Goal: Find specific page/section: Find specific page/section

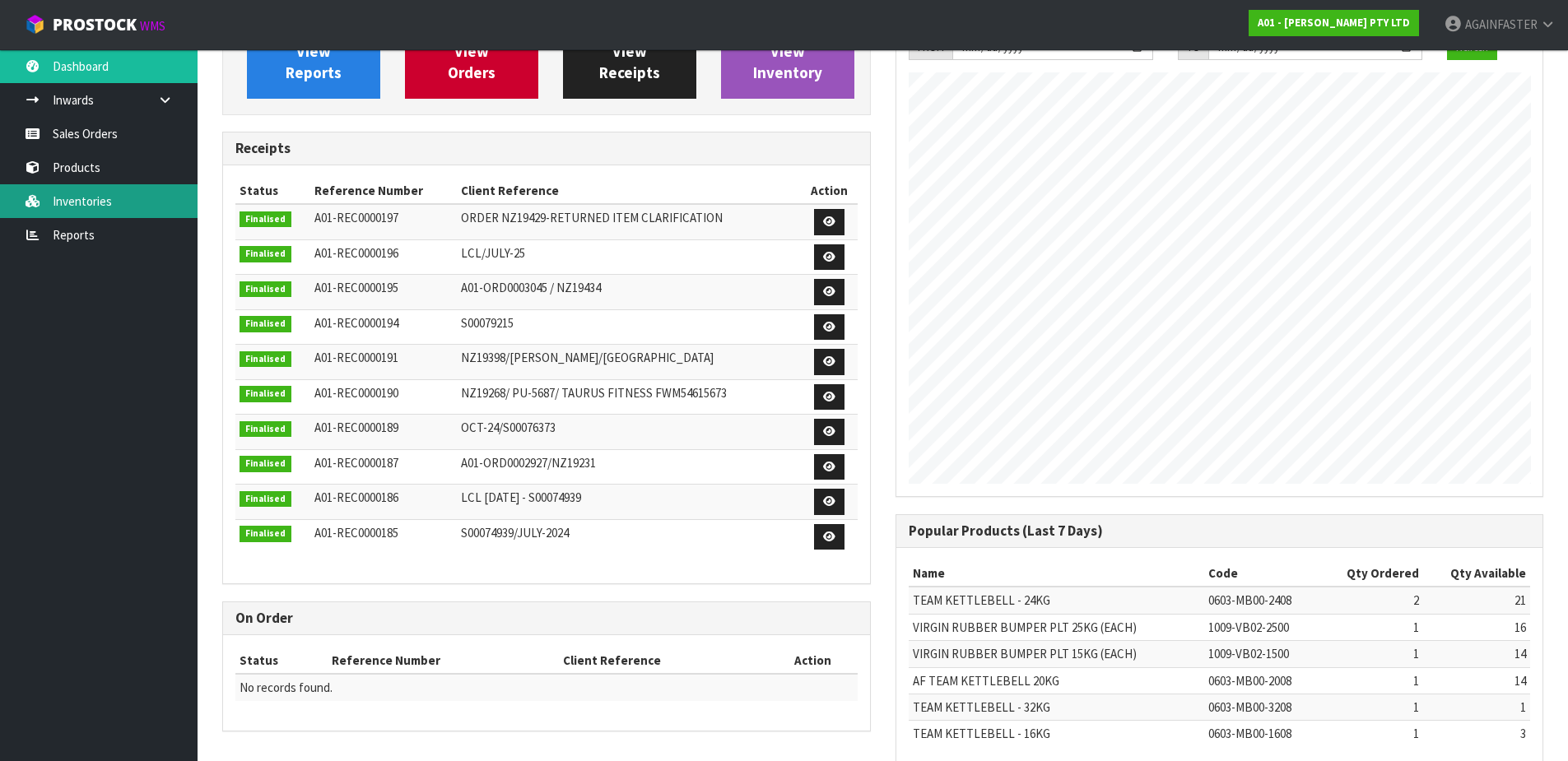
scroll to position [163, 0]
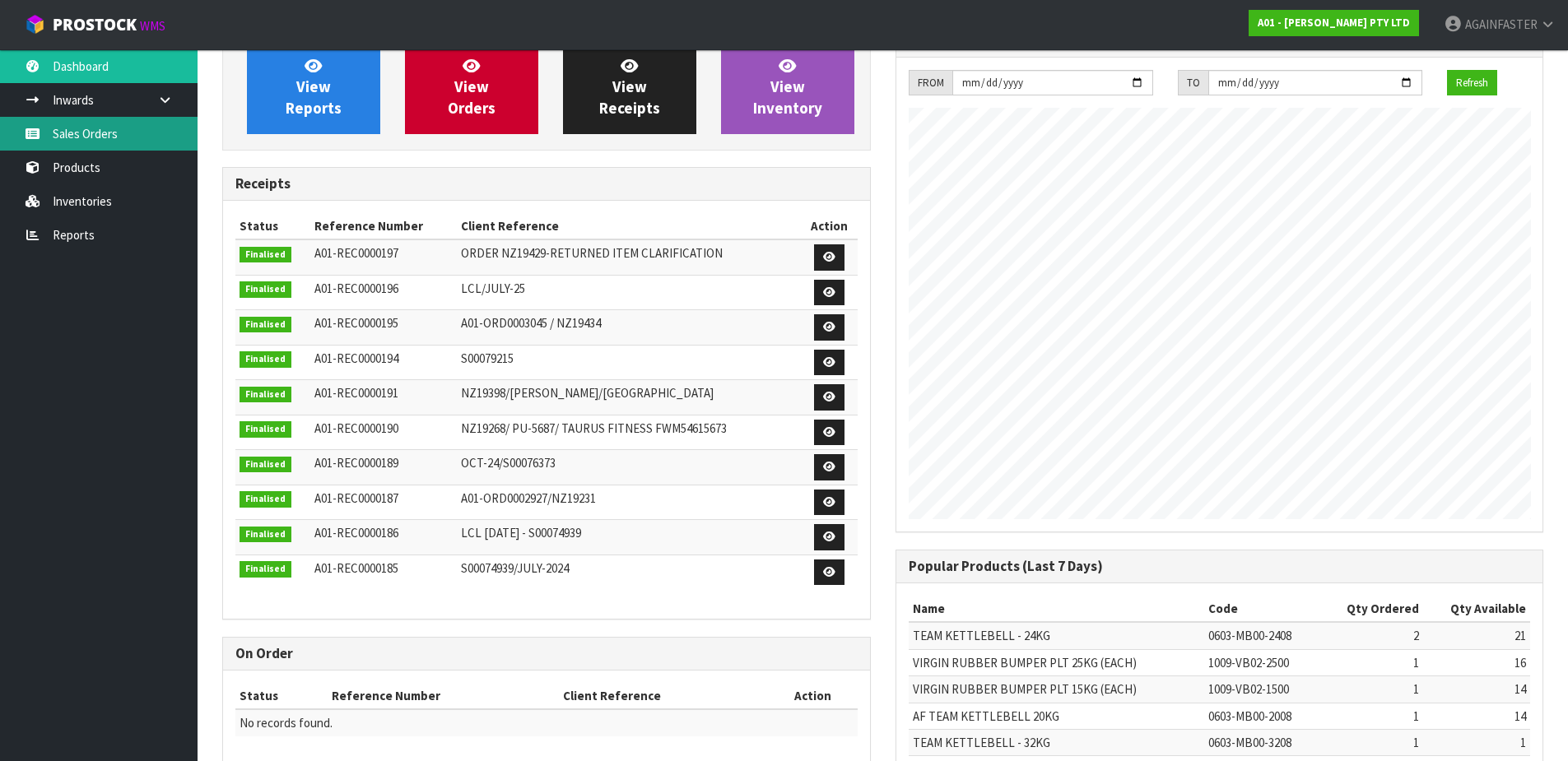
click at [85, 142] on link "Sales Orders" at bounding box center [99, 134] width 197 height 34
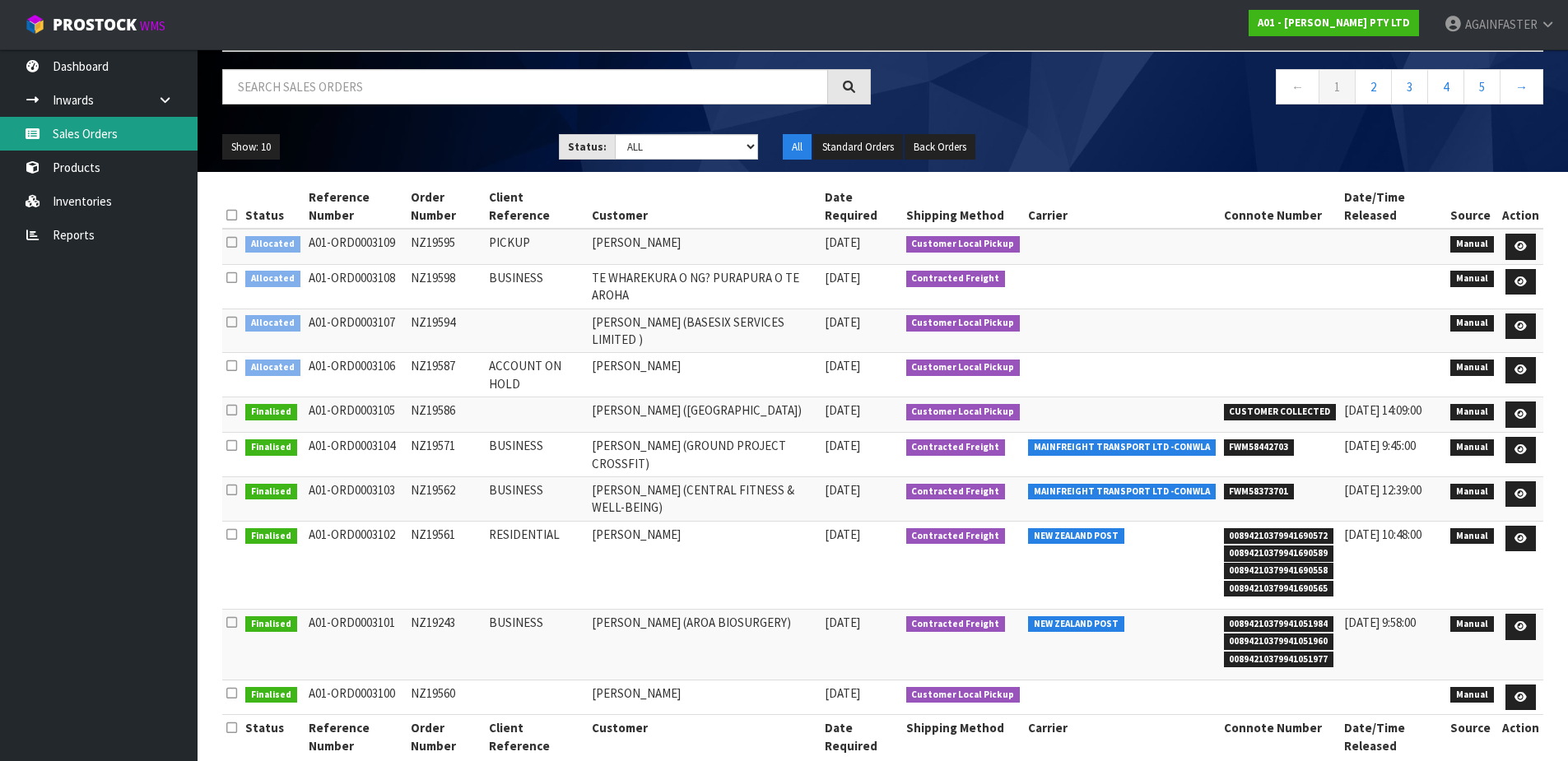
scroll to position [114, 0]
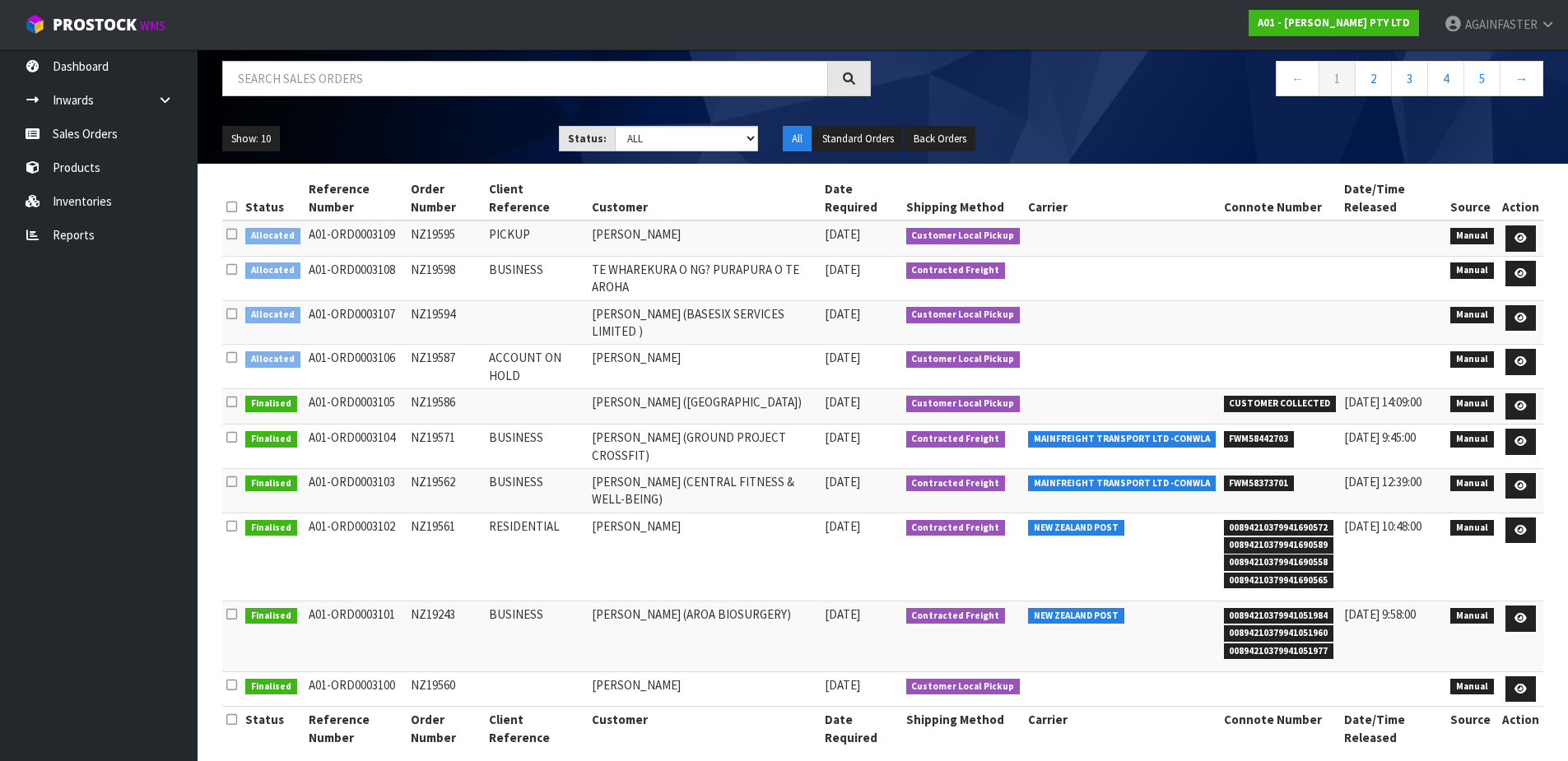
click at [229, 476] on icon at bounding box center [231, 481] width 10 height 12
click at [234, 476] on icon at bounding box center [231, 481] width 10 height 12
click at [1521, 473] on link at bounding box center [1521, 486] width 30 height 26
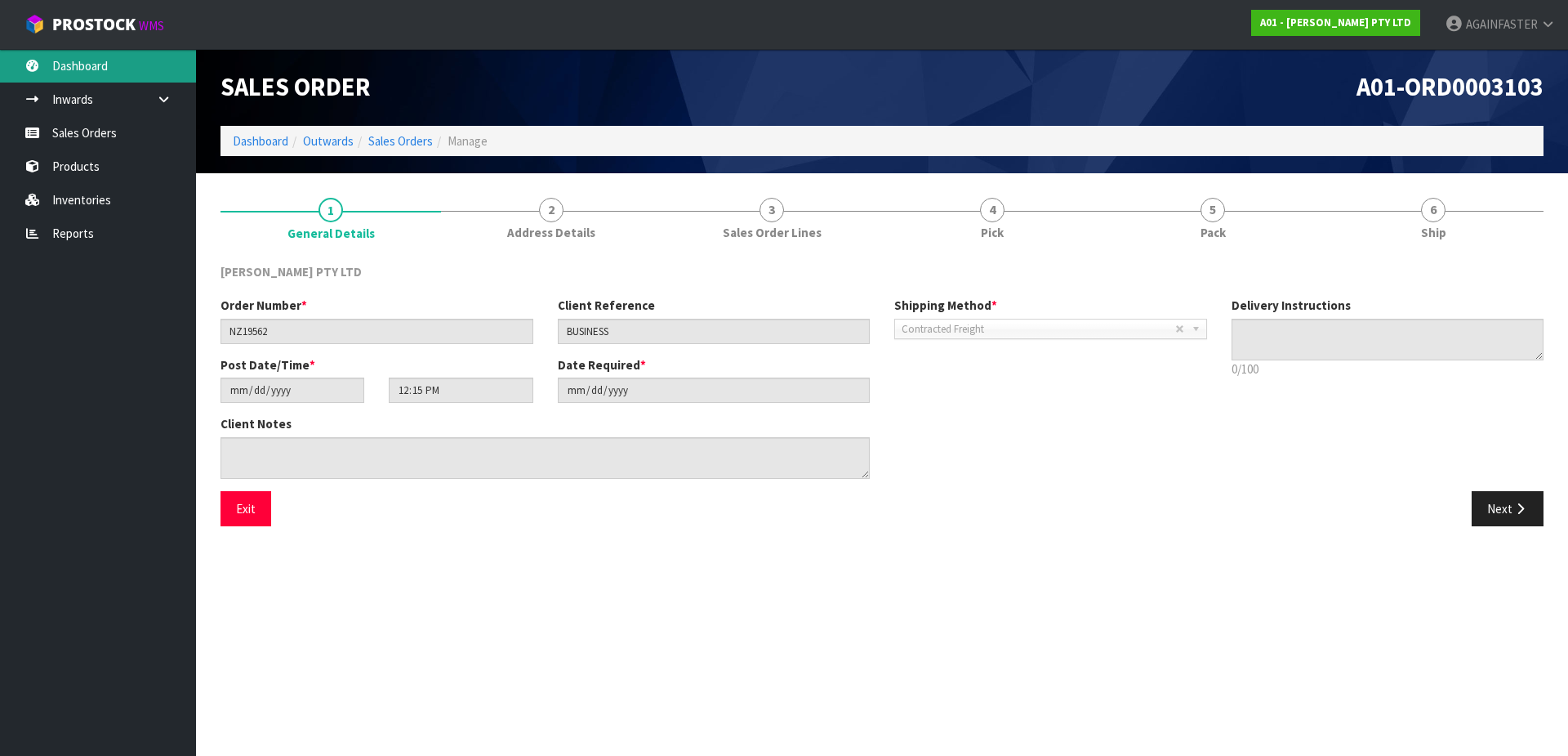
click at [107, 76] on link "Dashboard" at bounding box center [98, 66] width 196 height 34
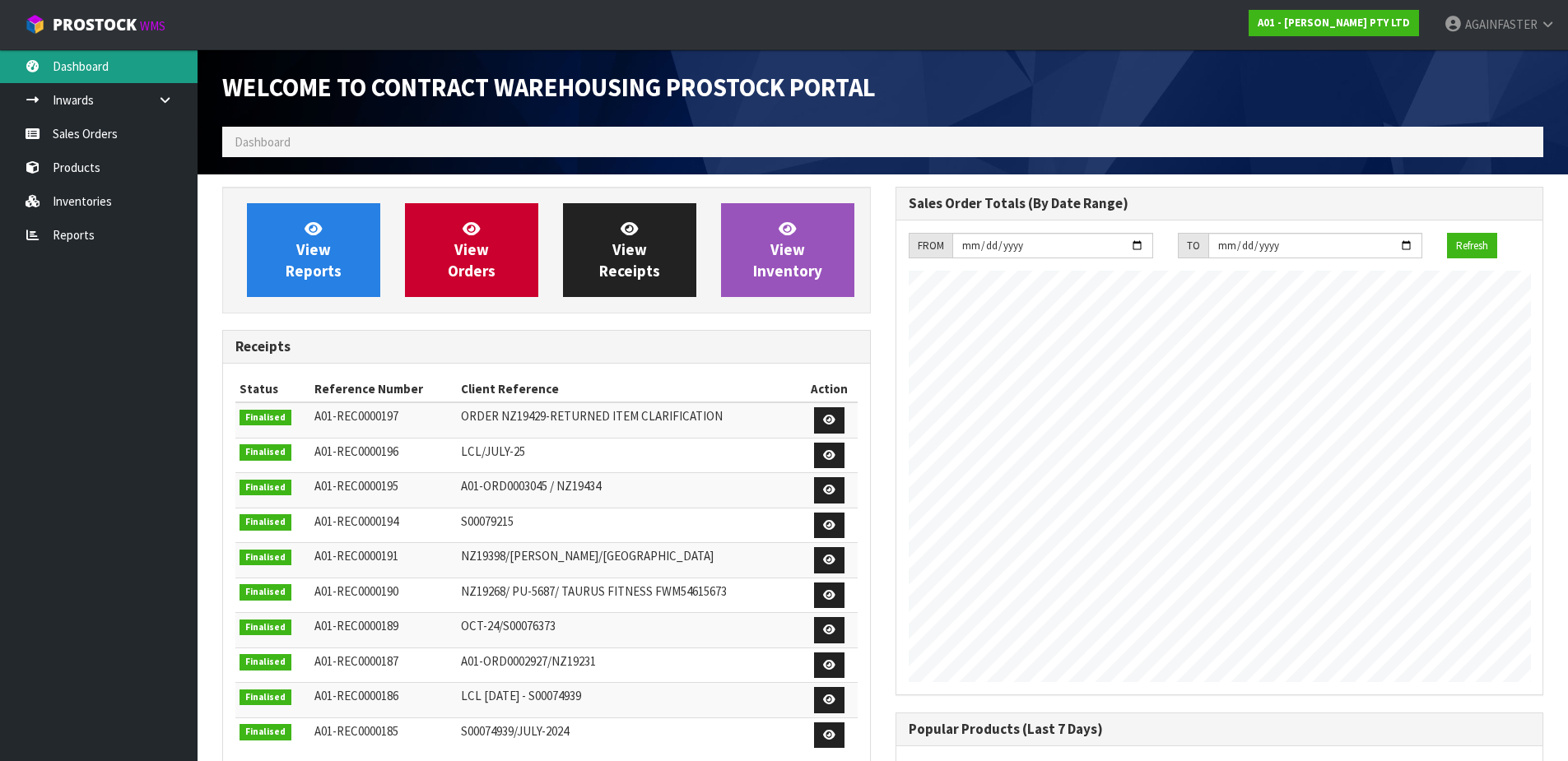
scroll to position [672, 672]
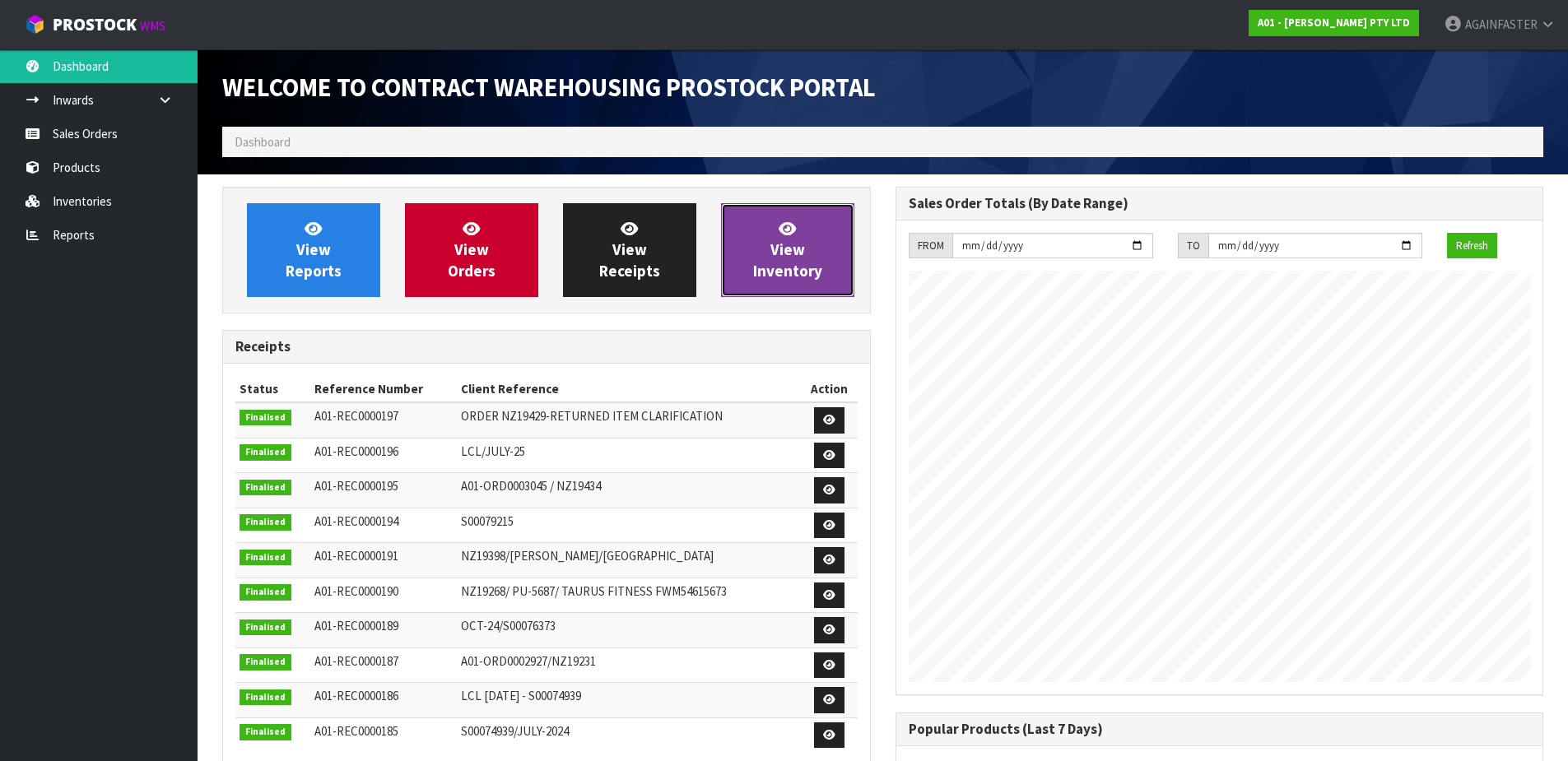
click at [764, 264] on span "View Inventory" at bounding box center [788, 250] width 69 height 62
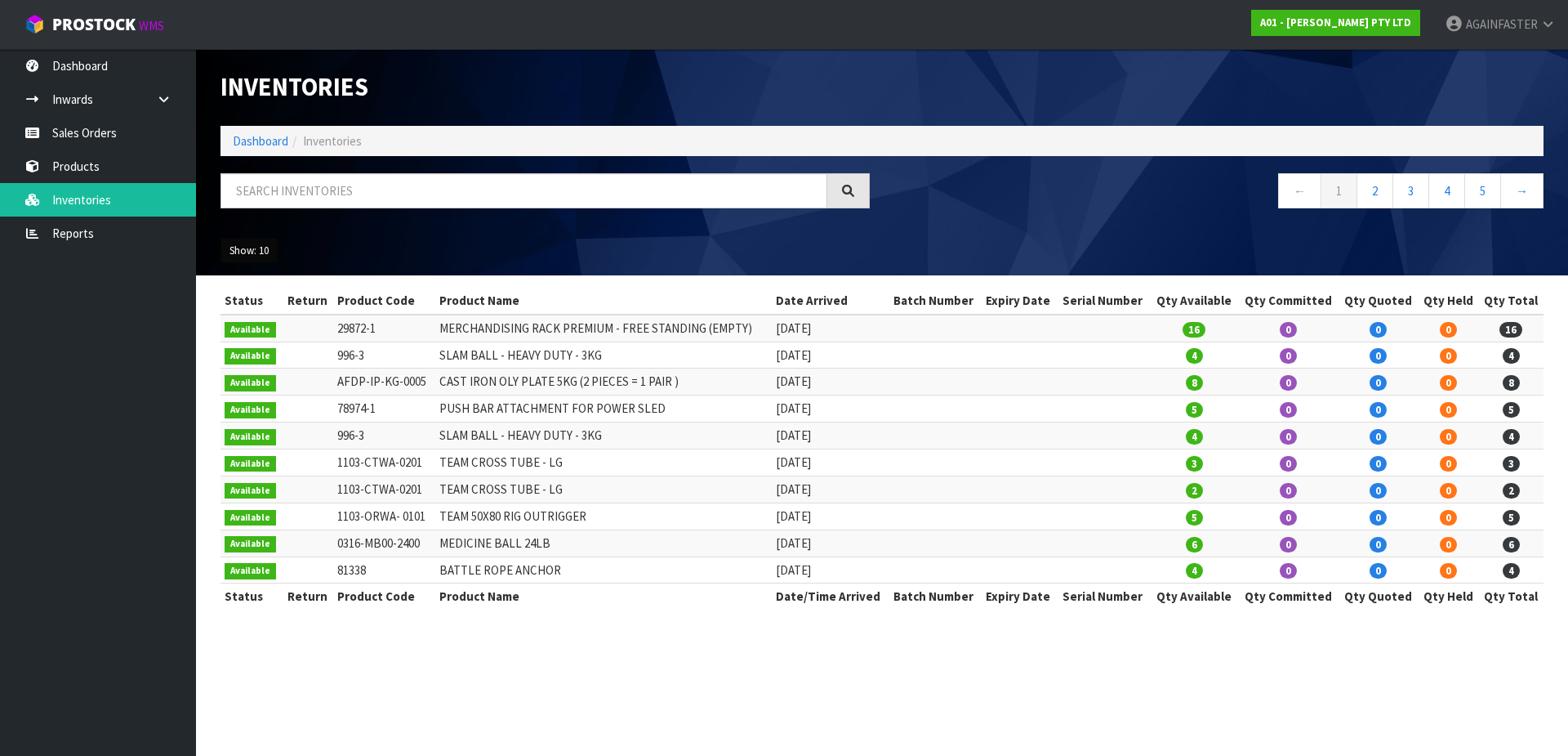
click at [266, 252] on button "Show: 10" at bounding box center [249, 251] width 57 height 26
click at [268, 346] on link "50" at bounding box center [286, 349] width 130 height 22
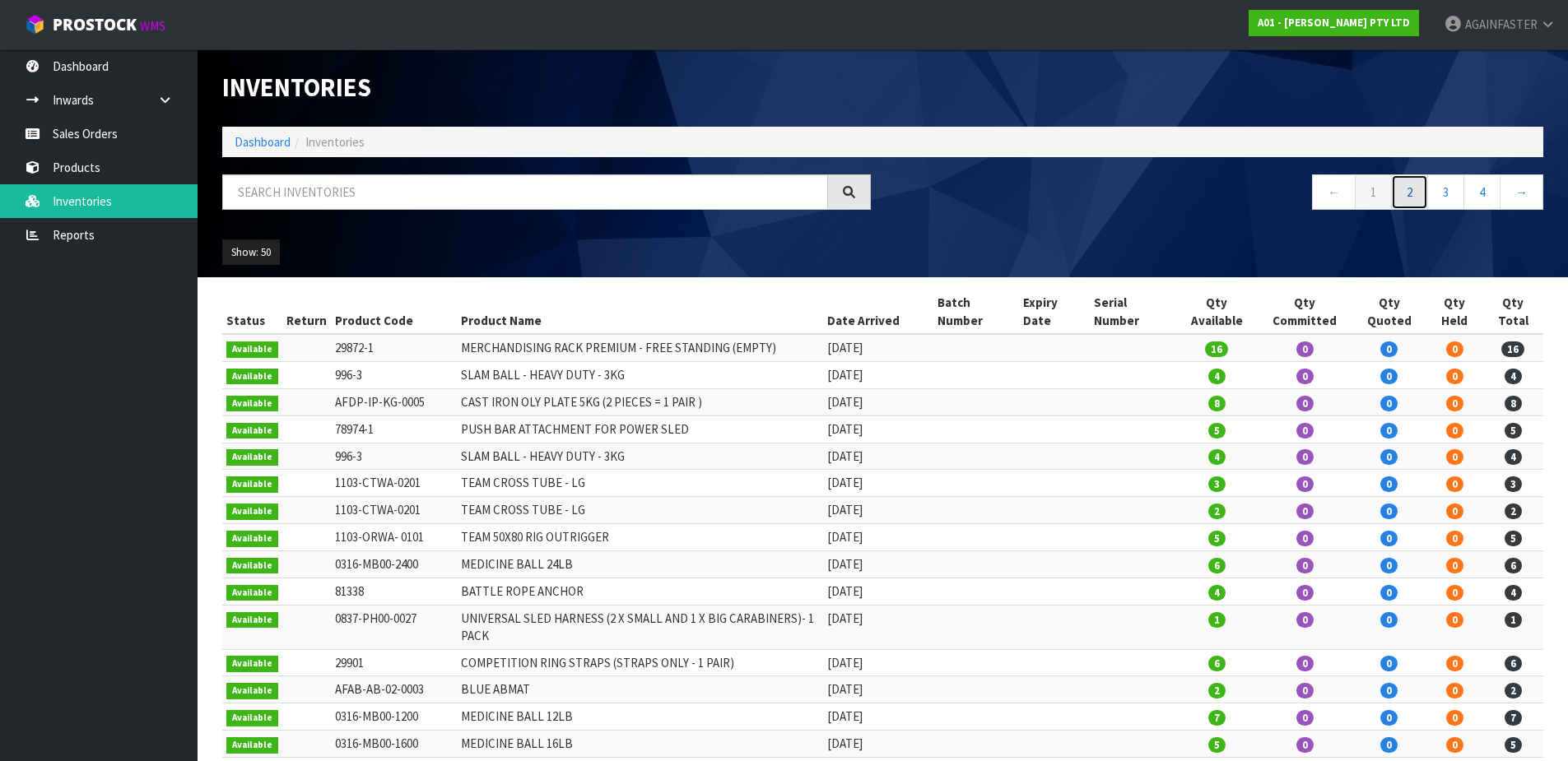
click at [1409, 191] on link "2" at bounding box center [1409, 192] width 37 height 36
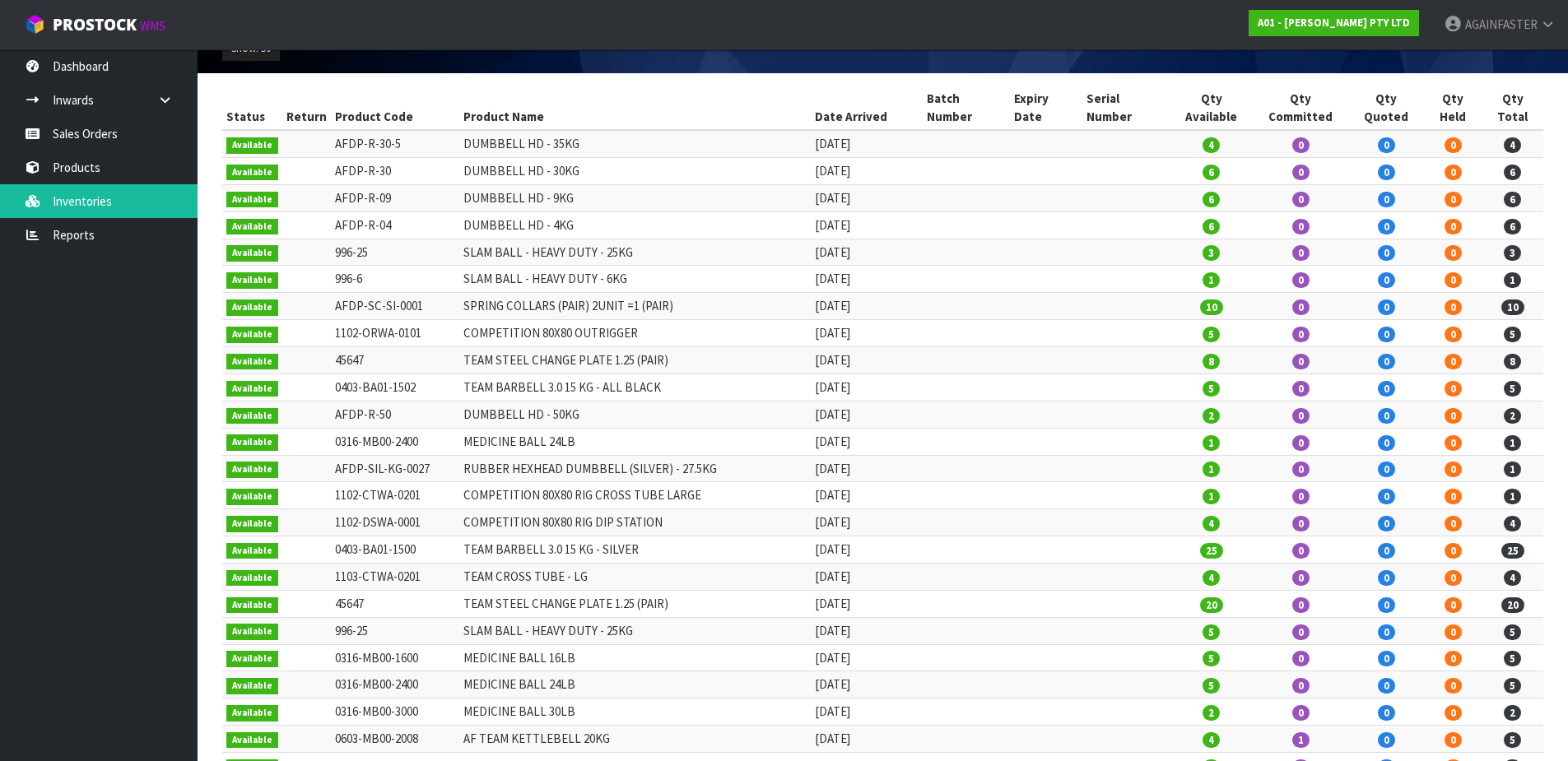
scroll to position [247, 0]
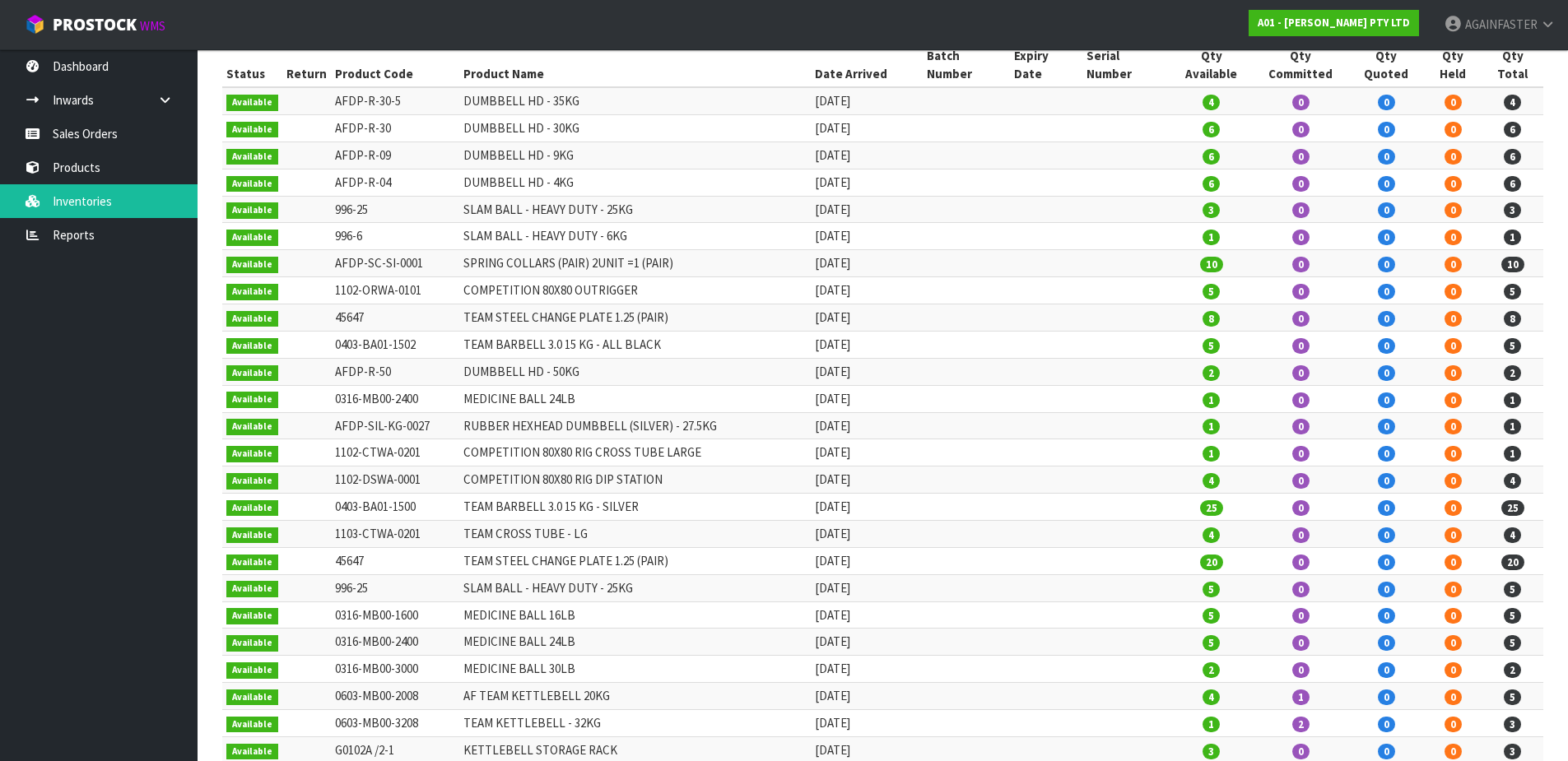
click at [665, 494] on td "TEAM BARBELL 3.0 15 KG - SILVER" at bounding box center [635, 507] width 351 height 27
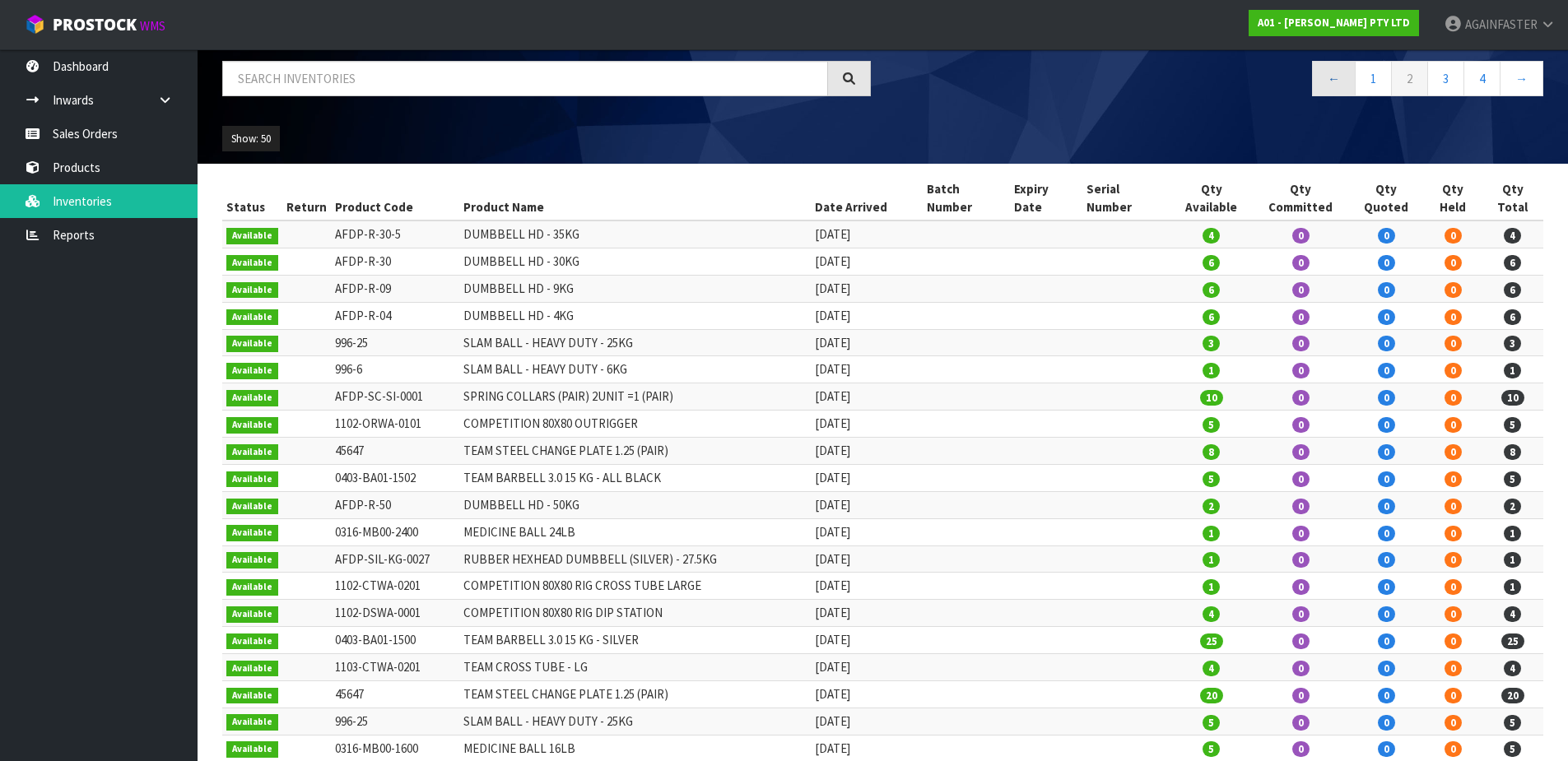
scroll to position [0, 0]
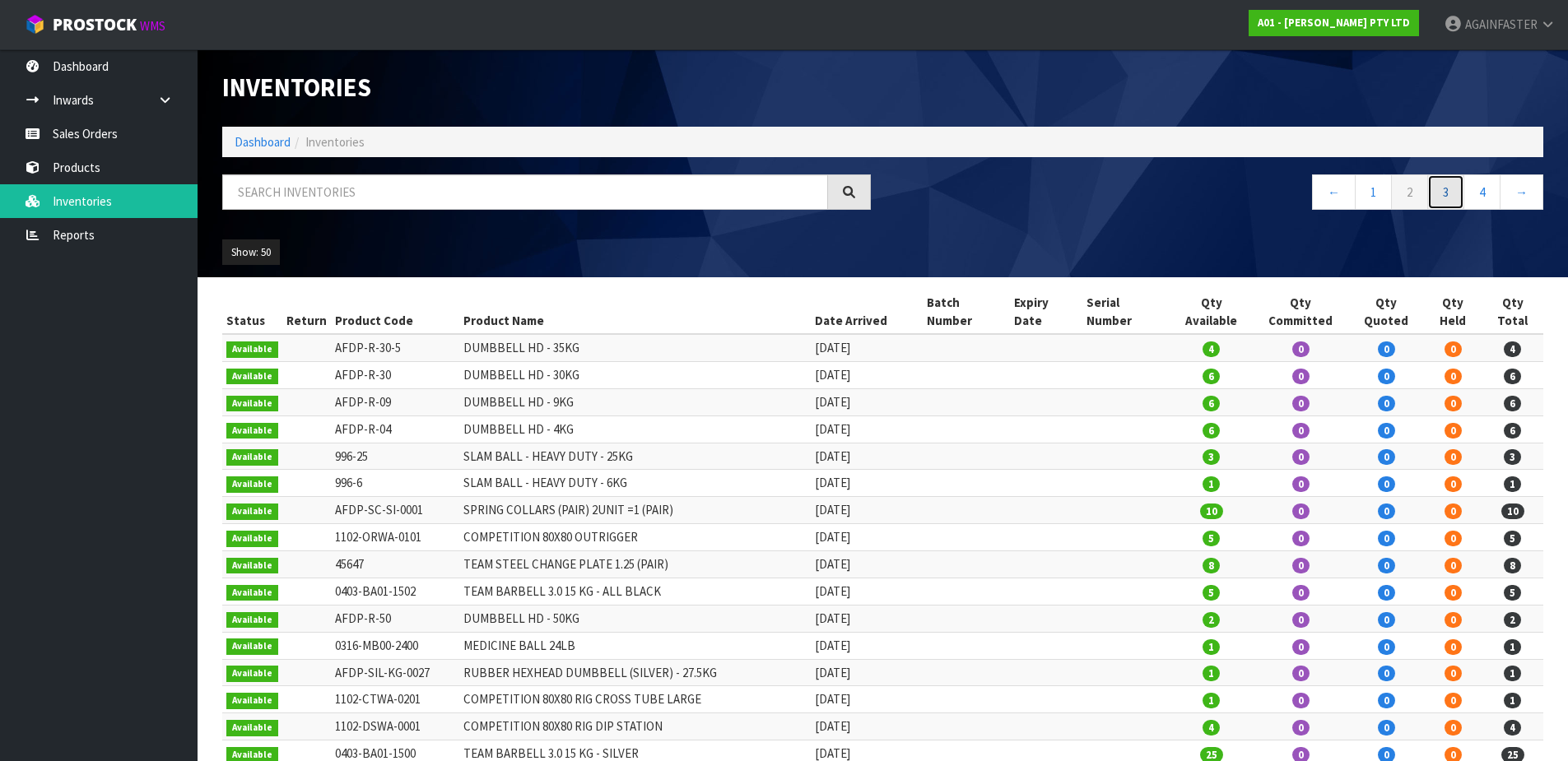
click at [1441, 196] on link "3" at bounding box center [1445, 192] width 37 height 36
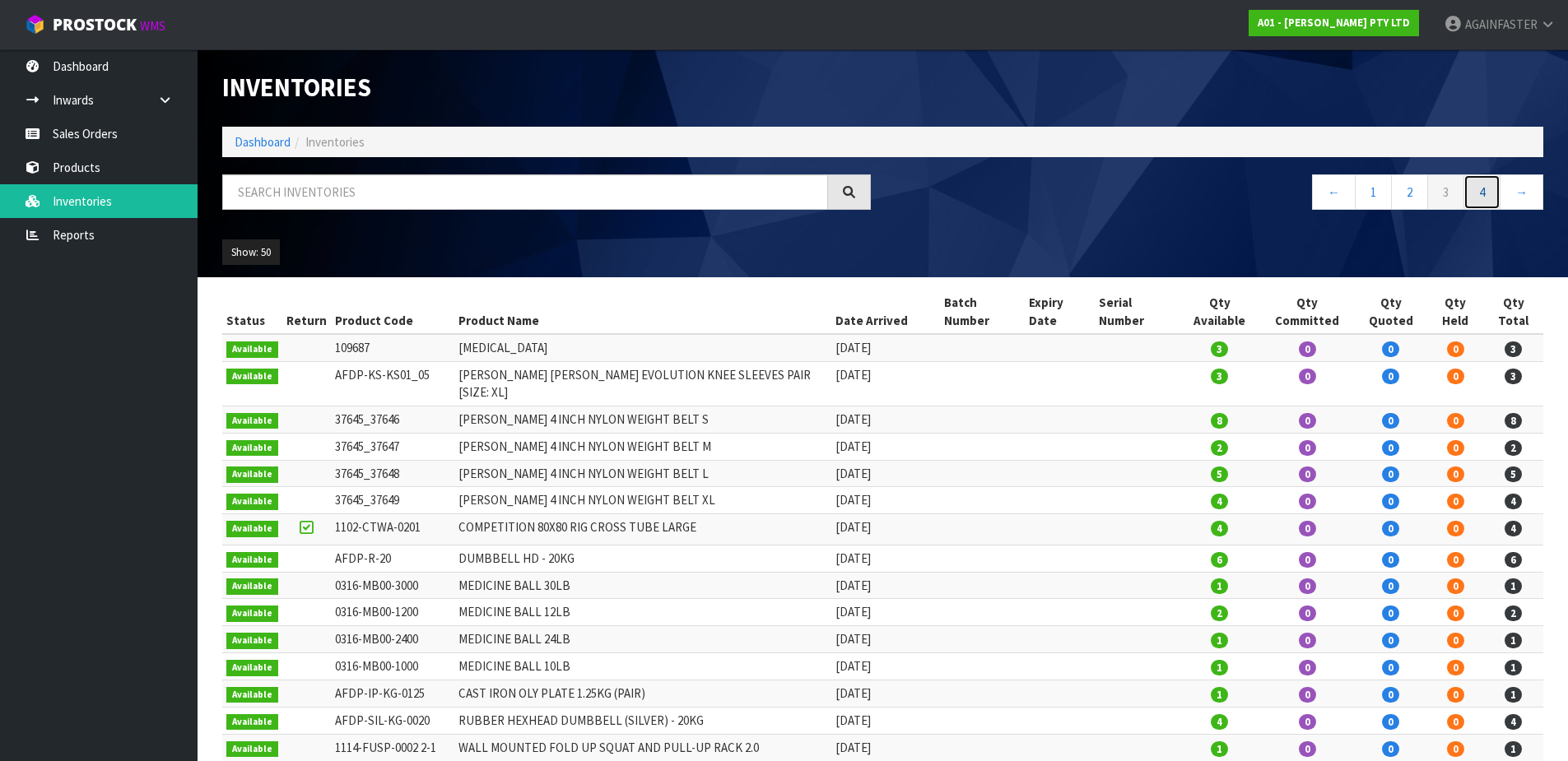
click at [1485, 191] on link "4" at bounding box center [1482, 192] width 37 height 36
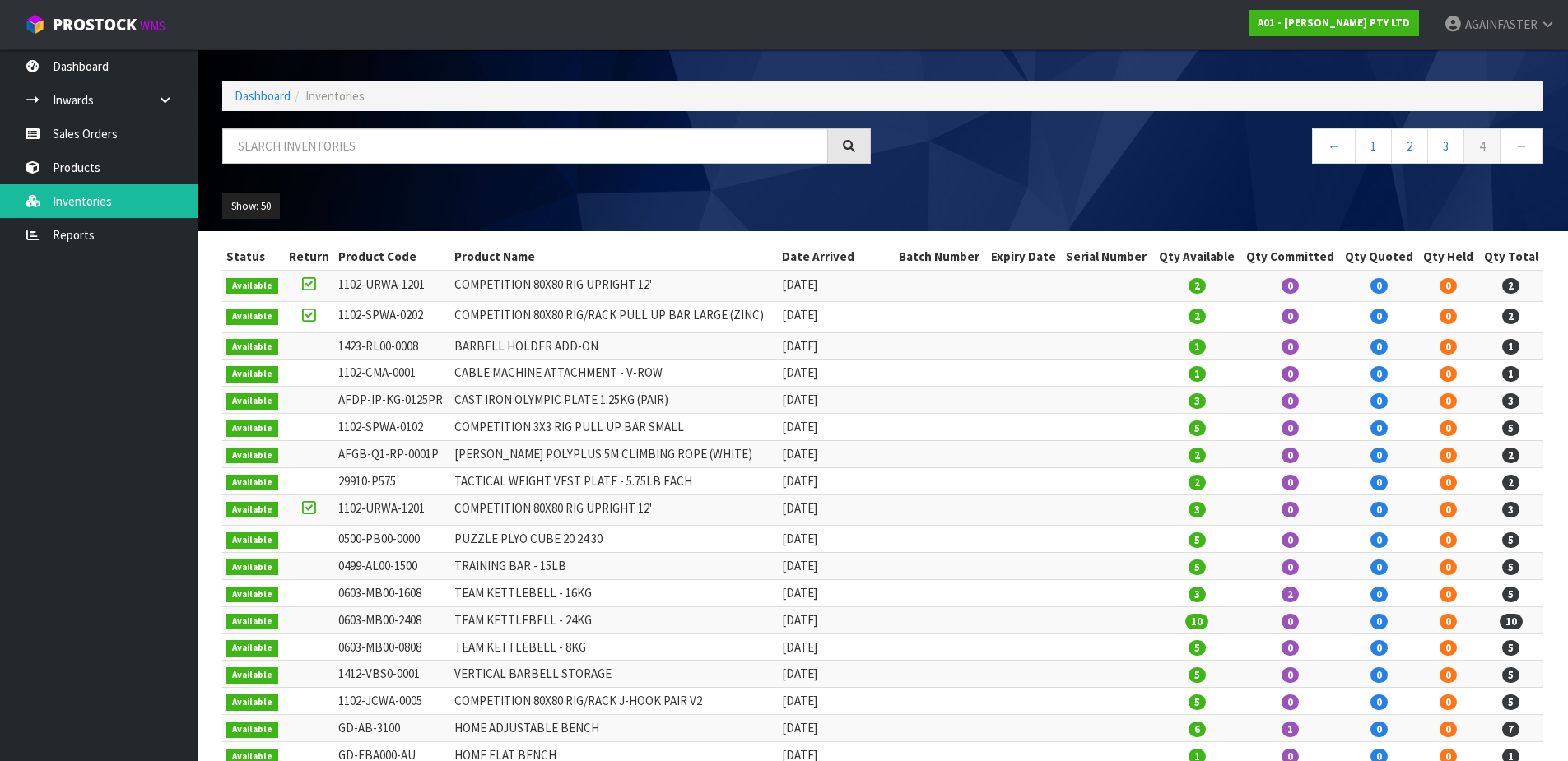
scroll to position [1, 0]
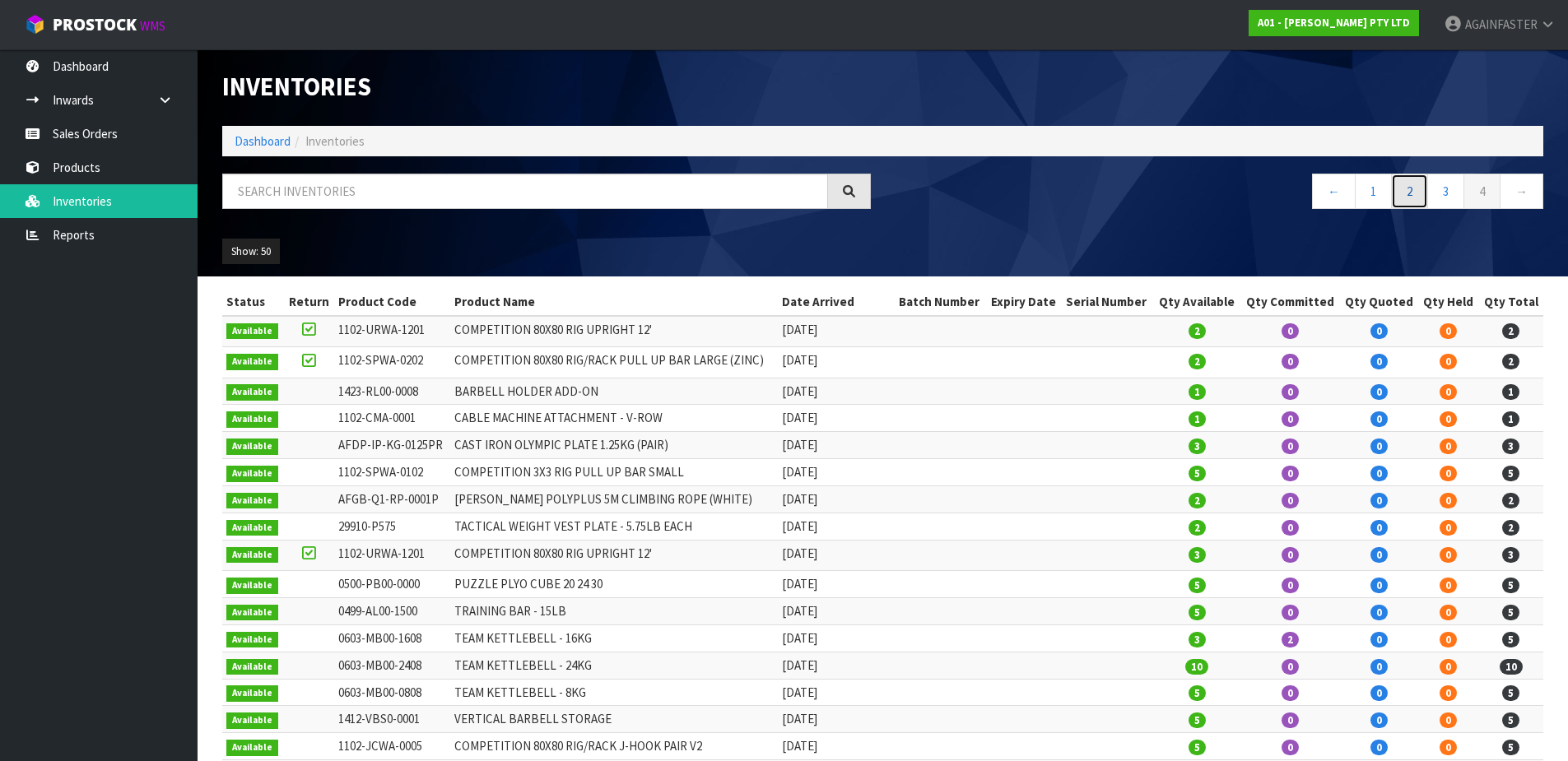
click at [1416, 190] on link "2" at bounding box center [1409, 191] width 37 height 36
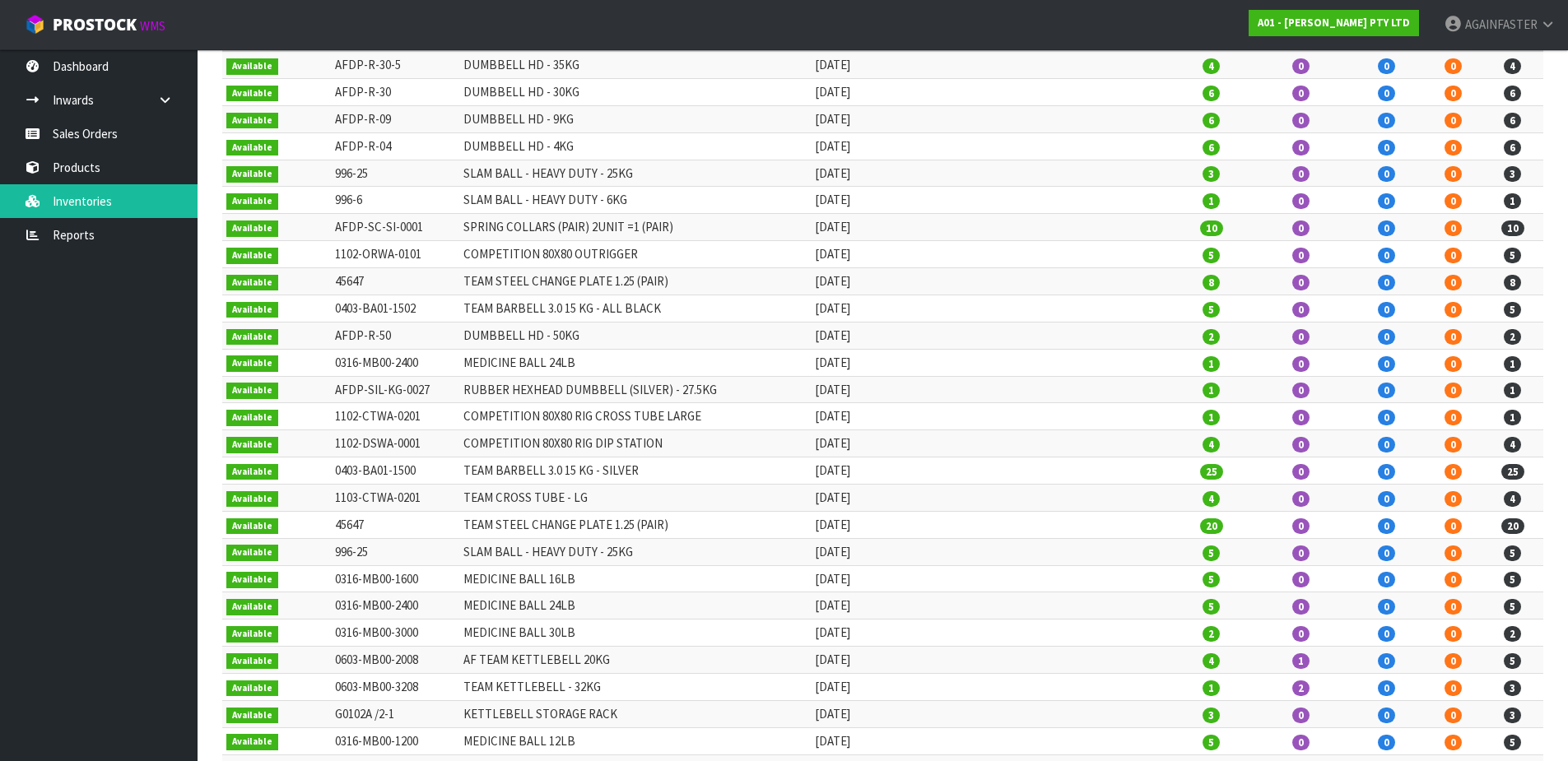
scroll to position [84, 0]
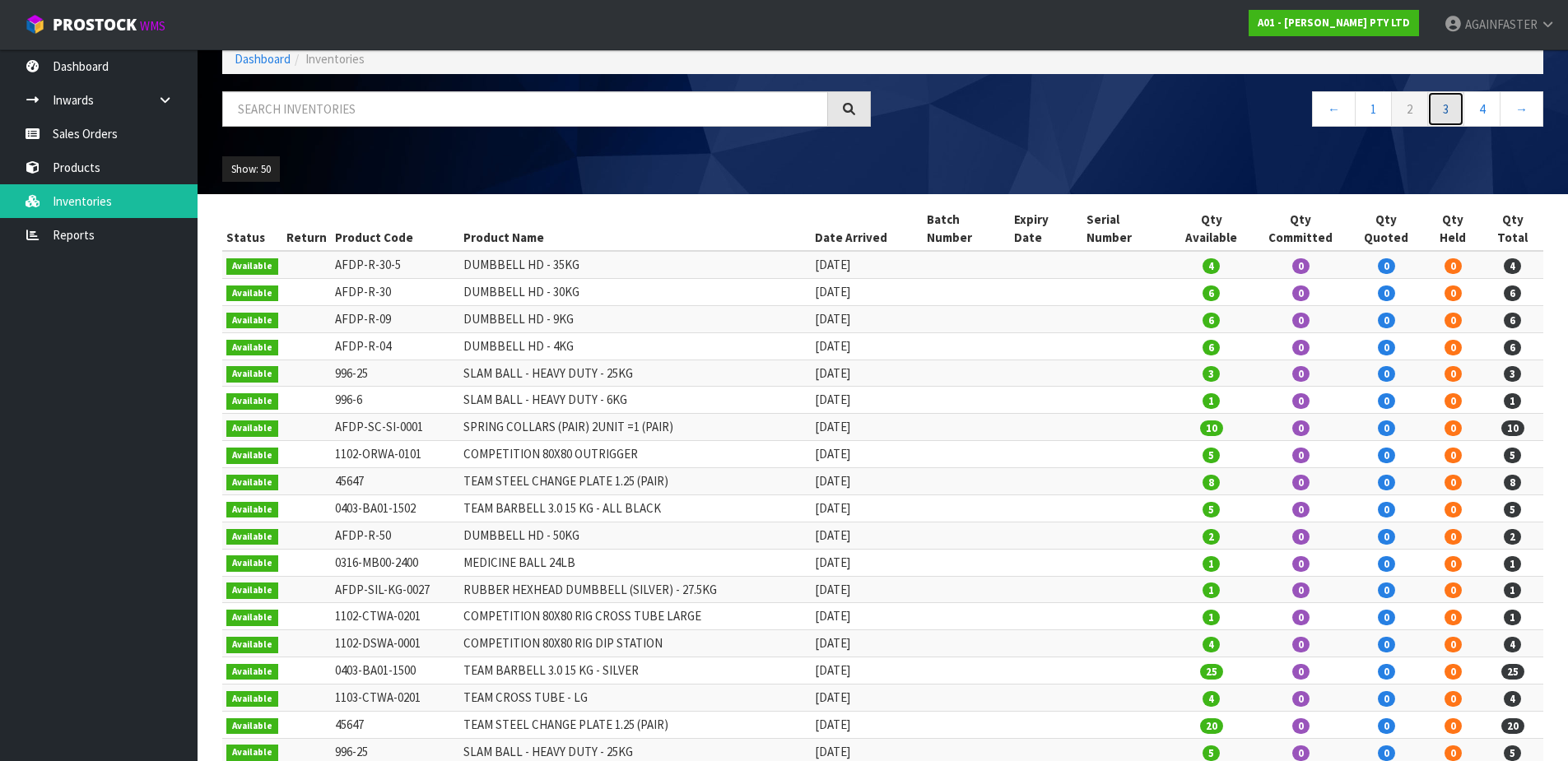
click at [1439, 111] on link "3" at bounding box center [1445, 109] width 37 height 36
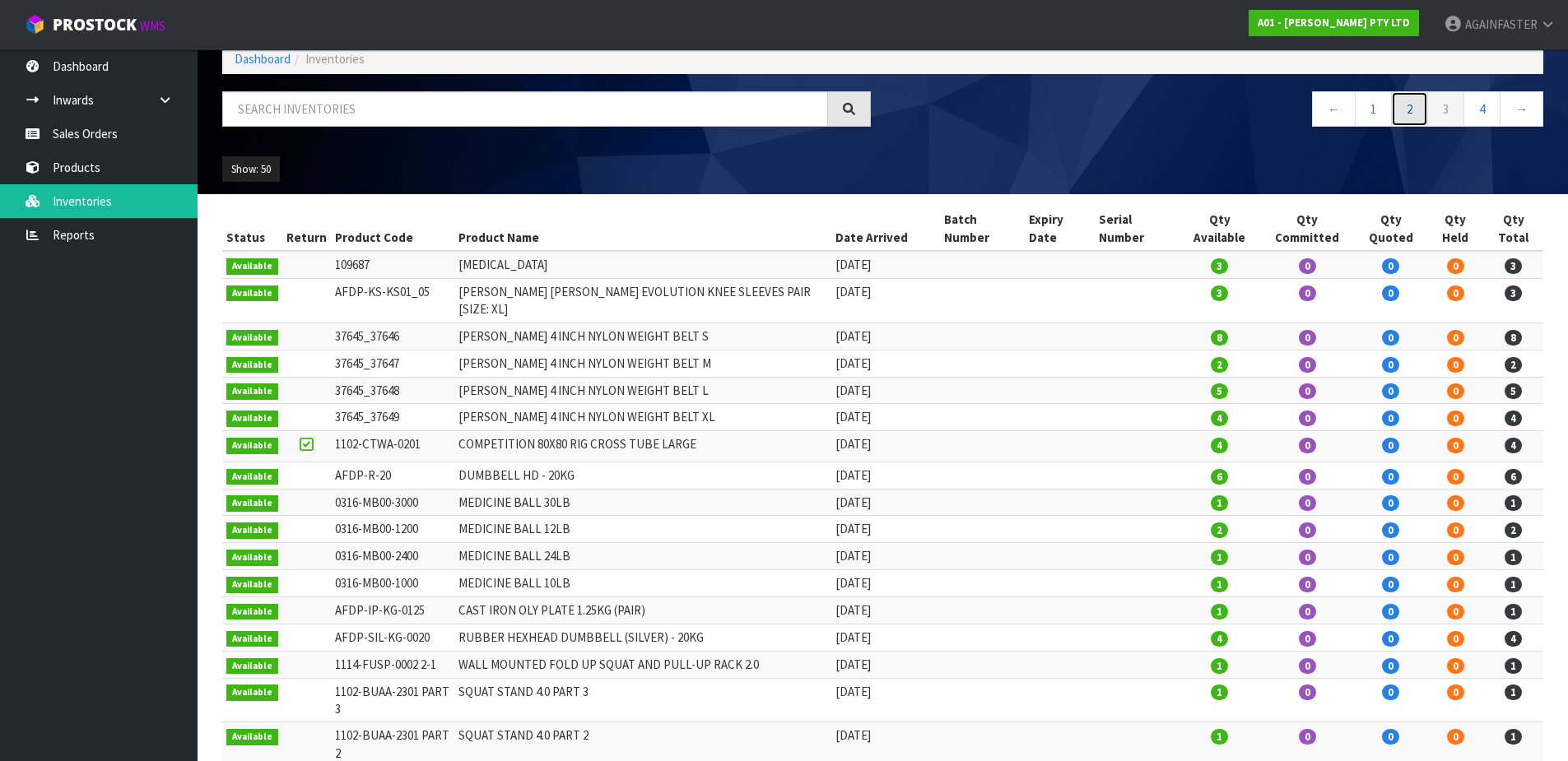
click at [1401, 113] on link "2" at bounding box center [1409, 109] width 37 height 36
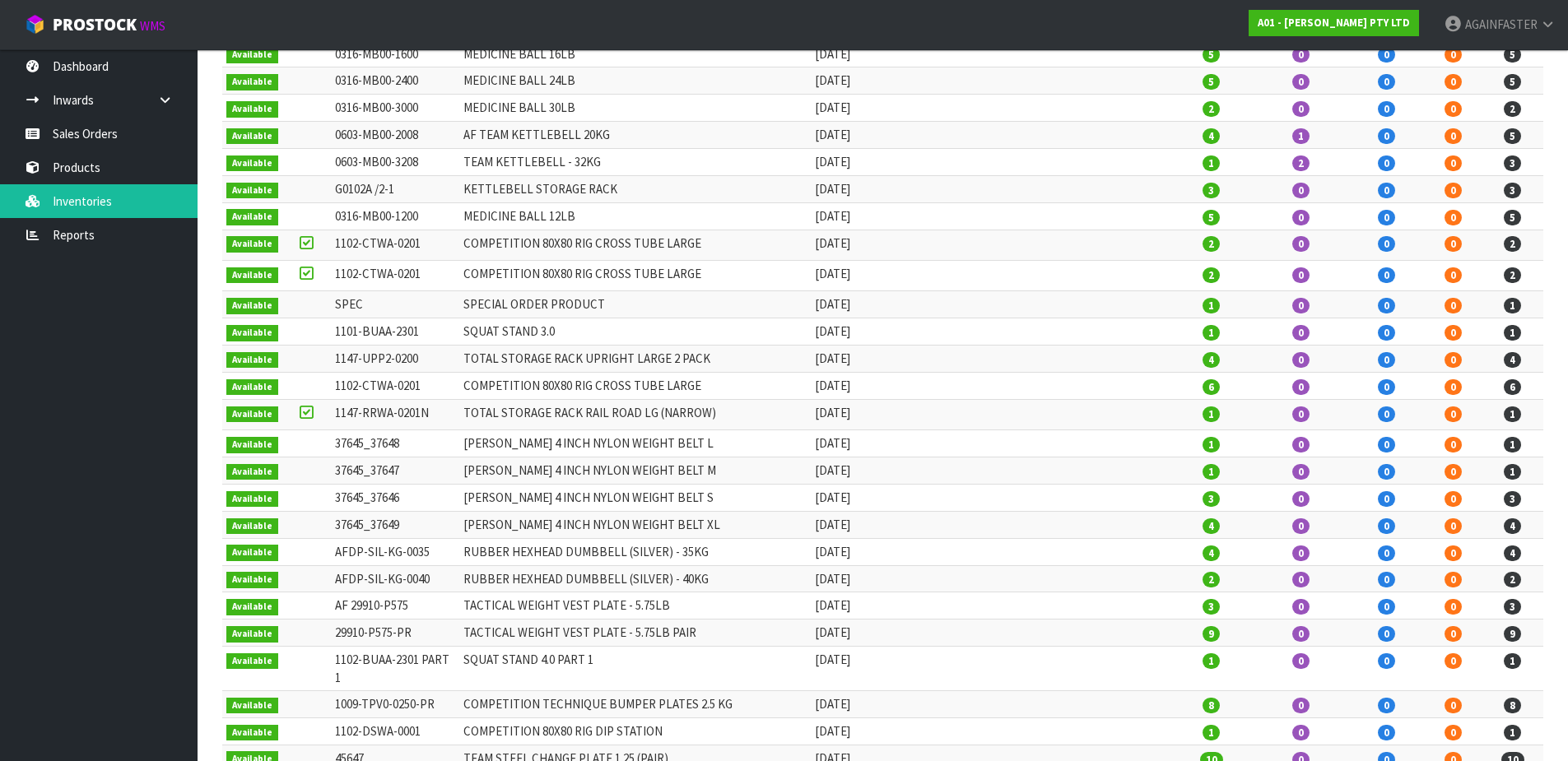
scroll to position [906, 0]
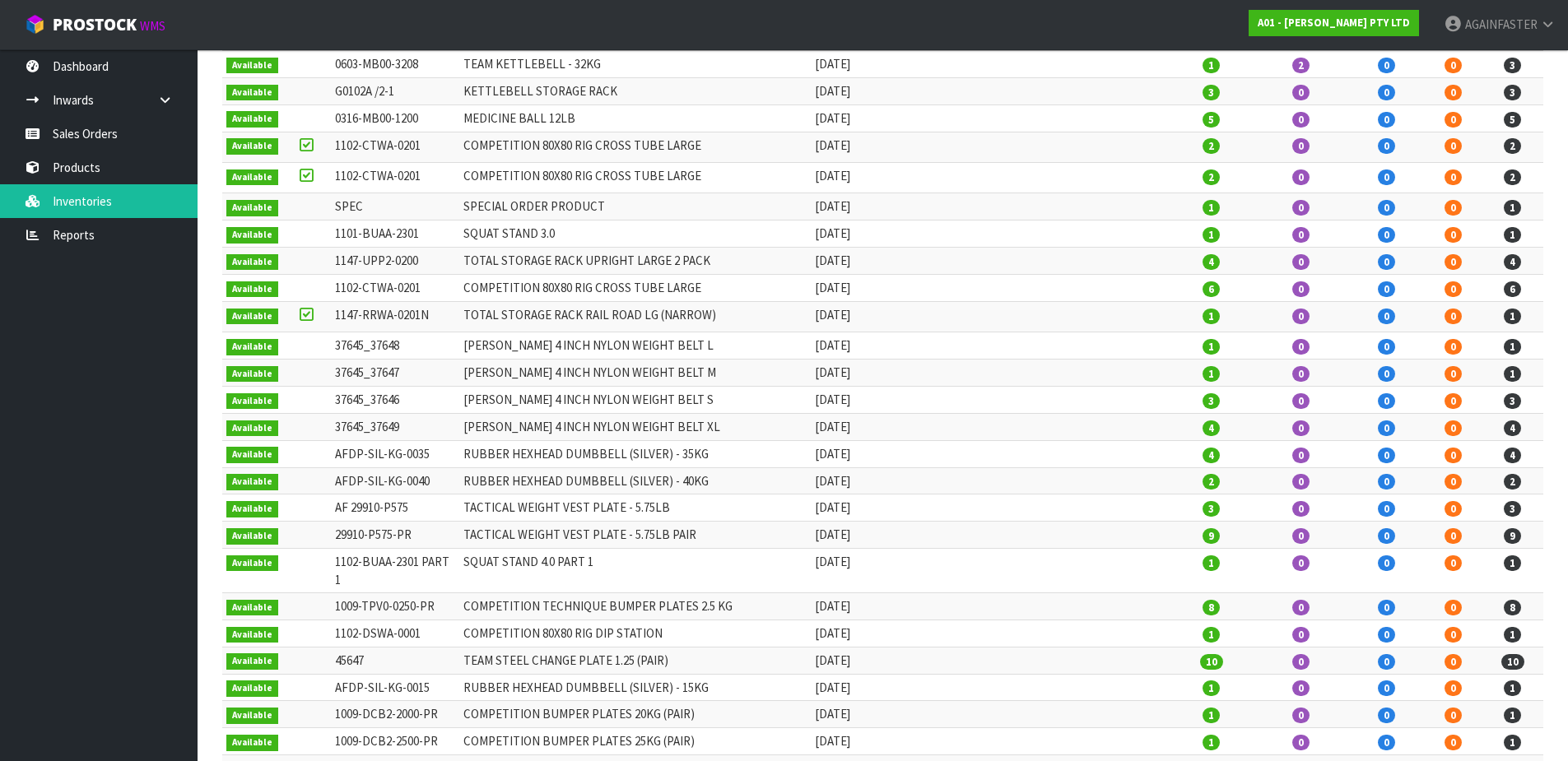
click at [419, 413] on td "37645_37649" at bounding box center [394, 426] width 129 height 27
drag, startPoint x: 331, startPoint y: 411, endPoint x: 401, endPoint y: 404, distance: 70.3
click at [401, 413] on td "37645_37649" at bounding box center [394, 426] width 129 height 27
copy td "37645_37649"
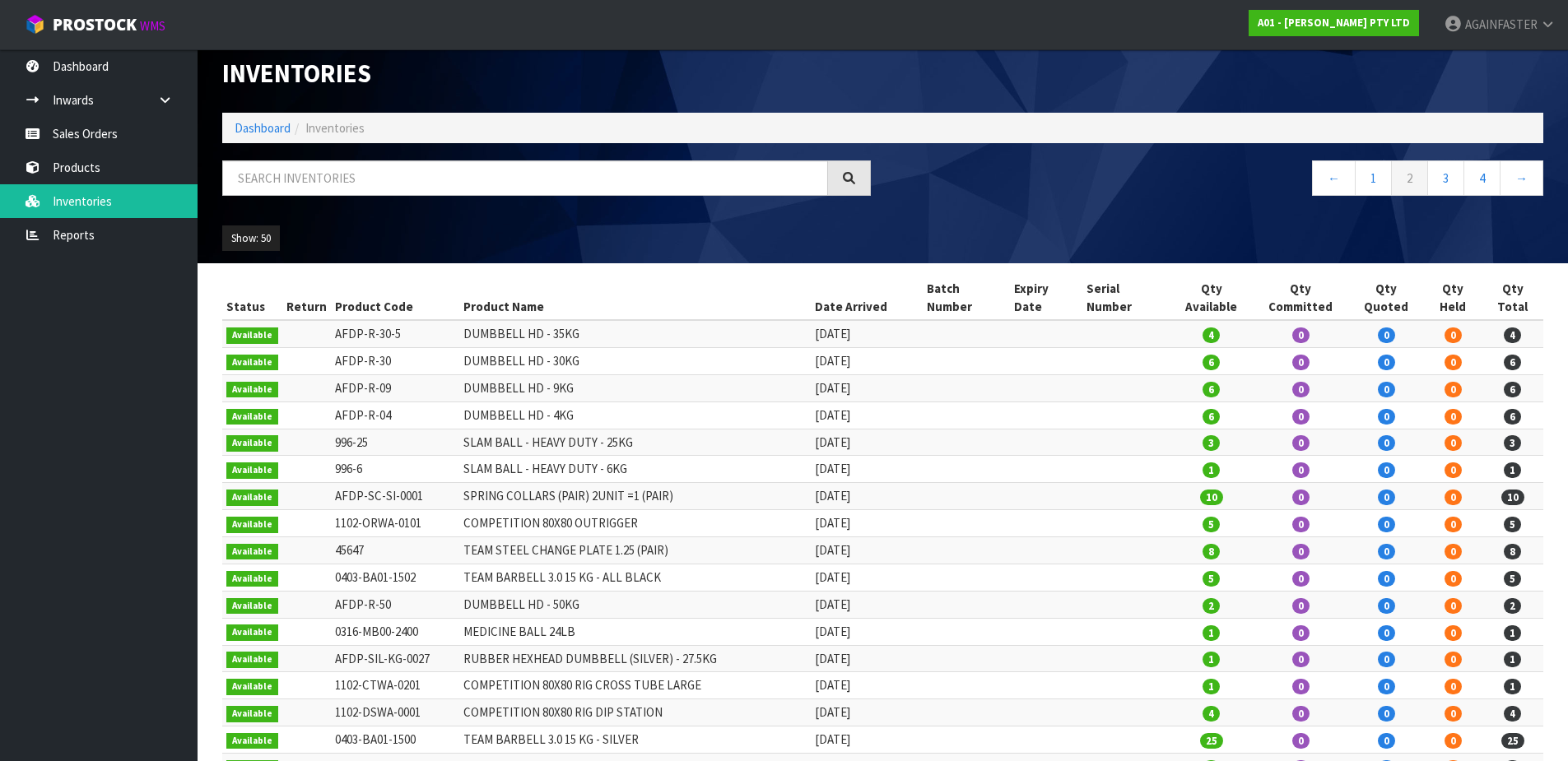
scroll to position [0, 0]
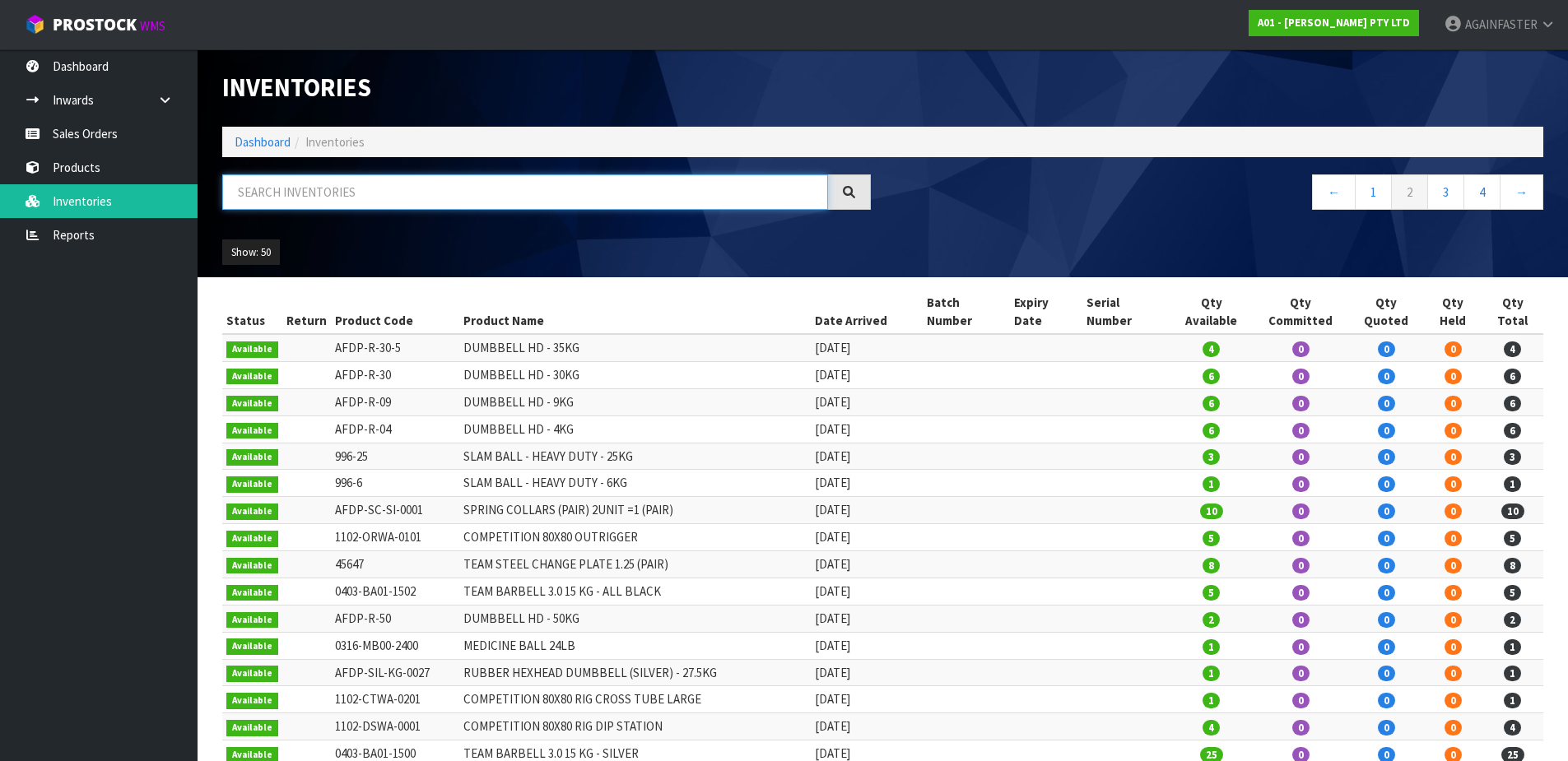
click at [460, 185] on input "text" at bounding box center [525, 192] width 606 height 36
paste input "37645_37649"
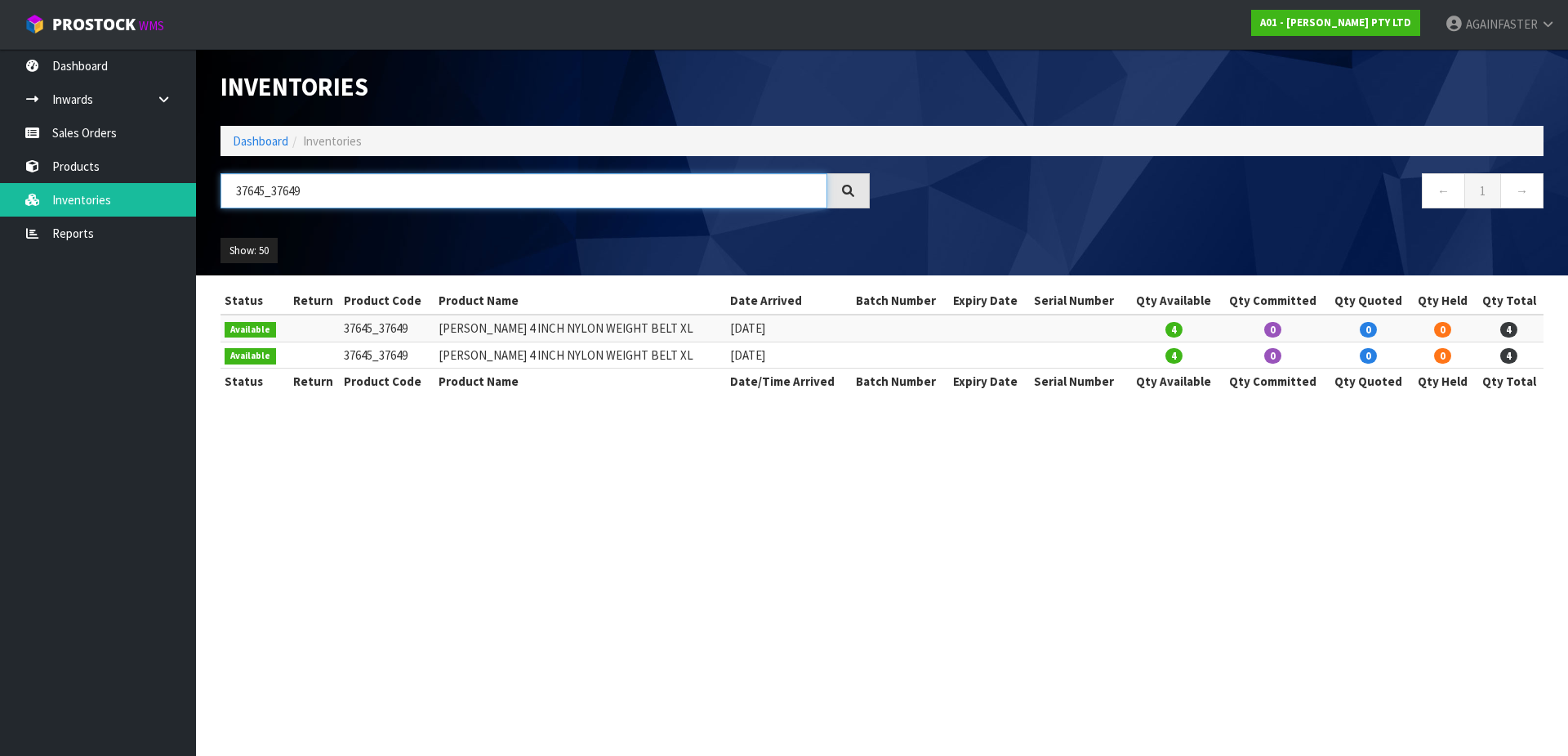
type input "37645_37649"
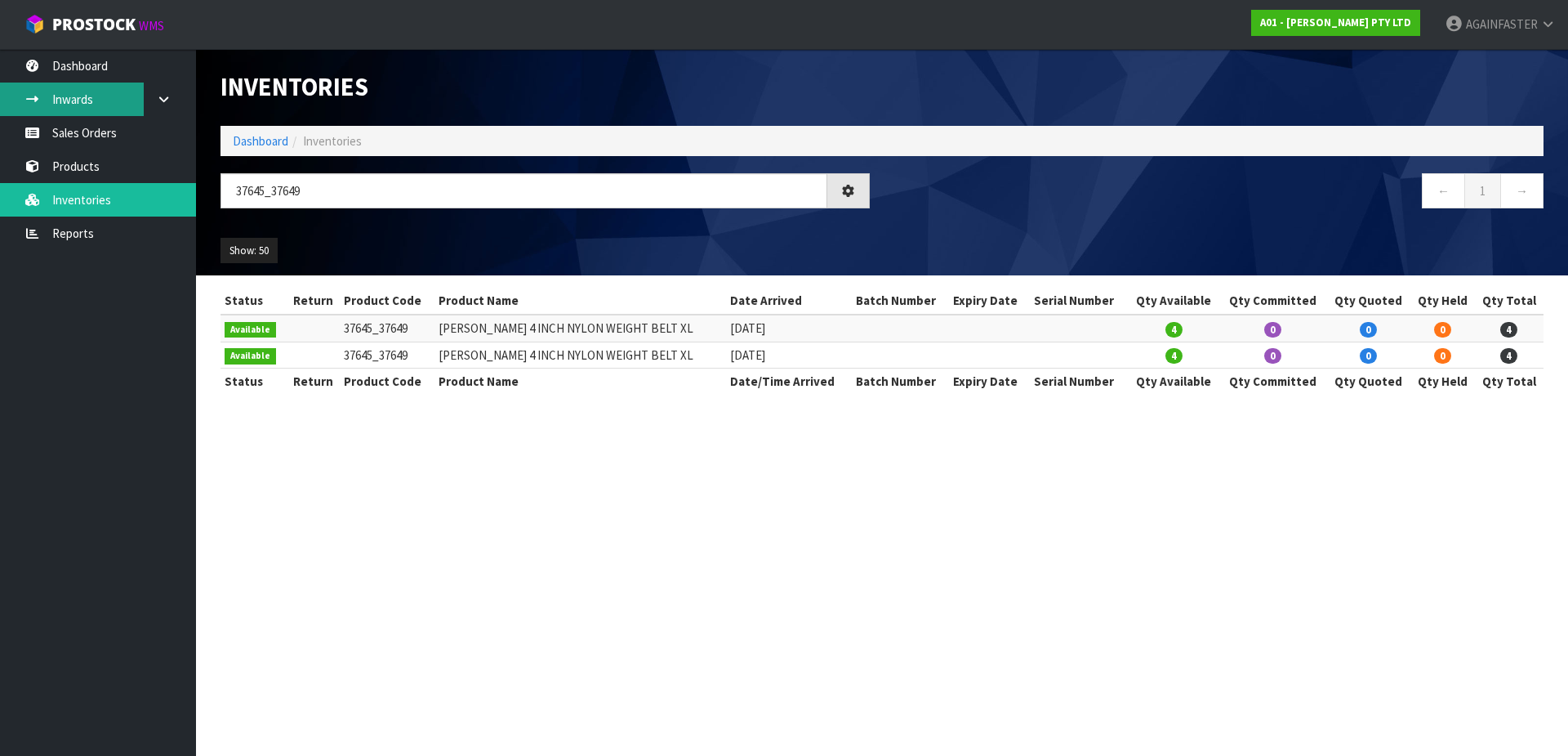
click at [104, 105] on link "Inwards" at bounding box center [98, 100] width 196 height 34
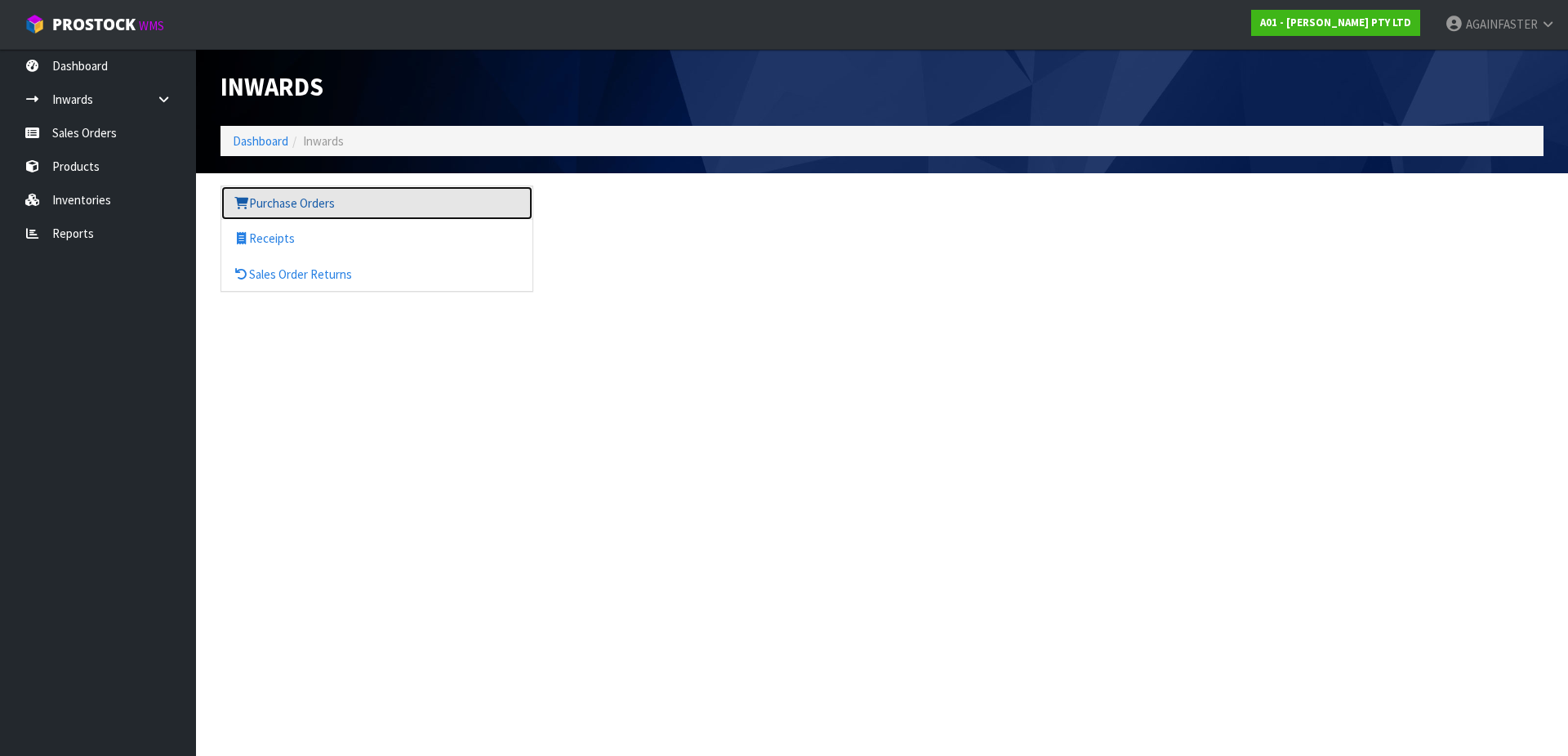
click at [300, 199] on link "Purchase Orders" at bounding box center [377, 203] width 311 height 34
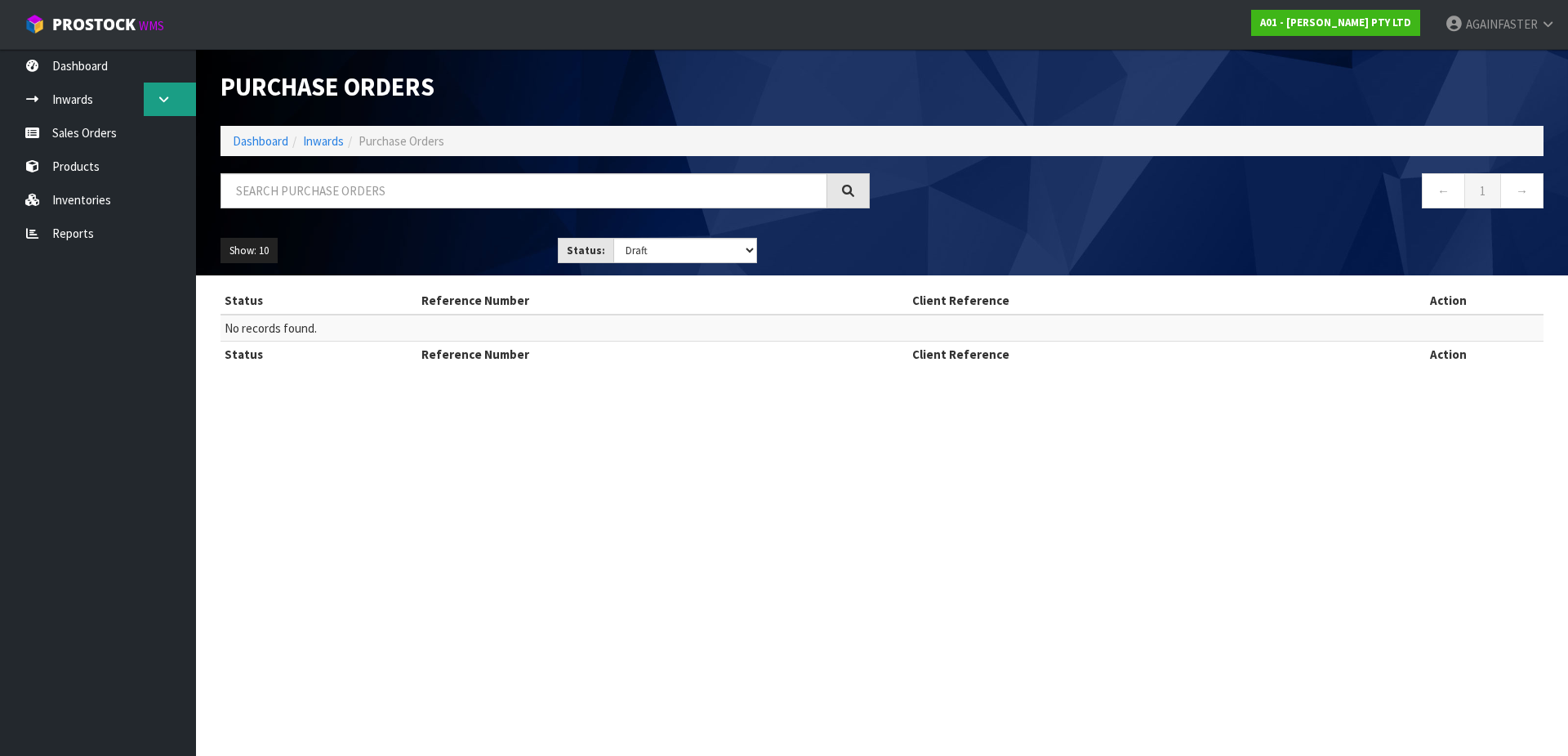
click at [162, 96] on icon at bounding box center [163, 99] width 16 height 12
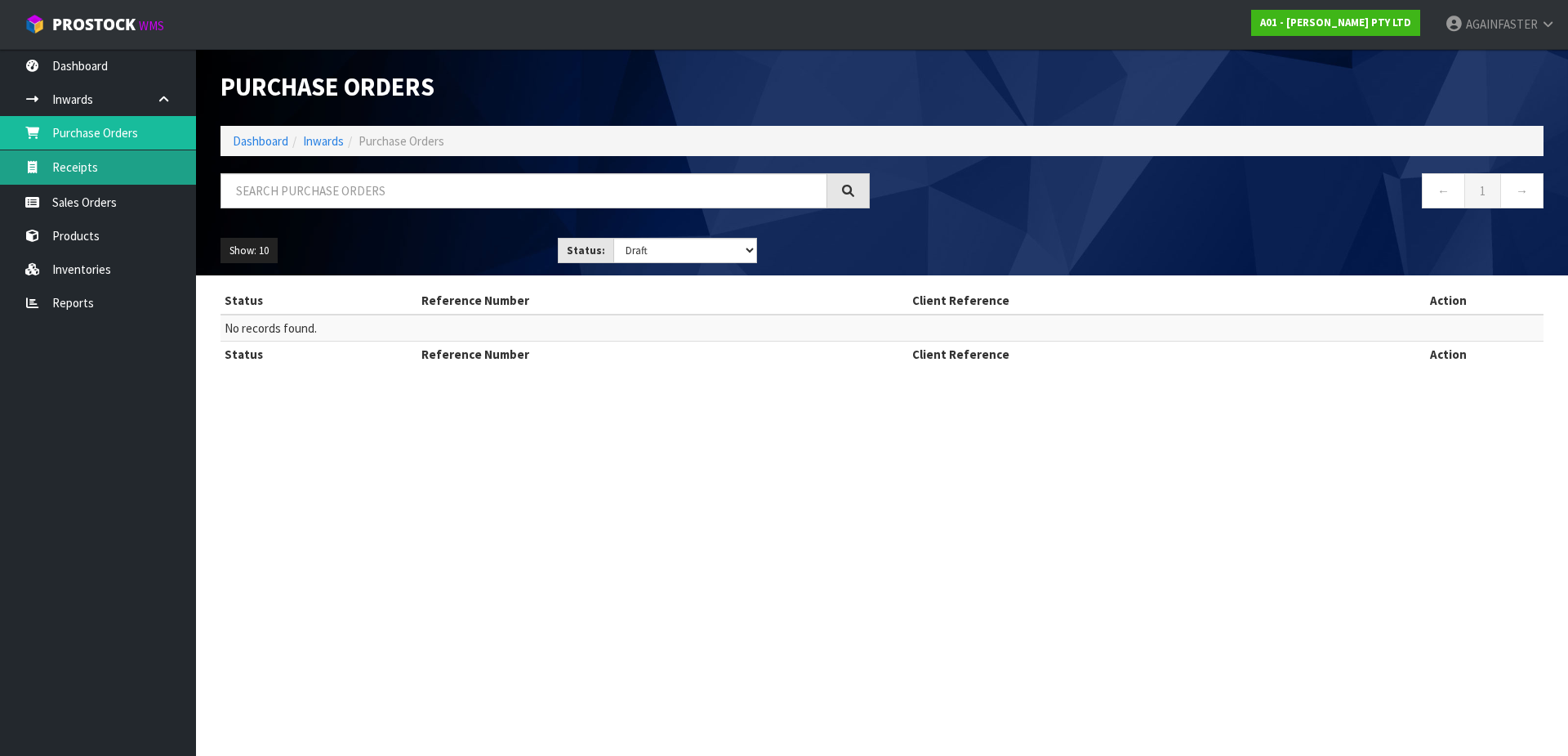
click at [139, 164] on link "Receipts" at bounding box center [98, 167] width 196 height 34
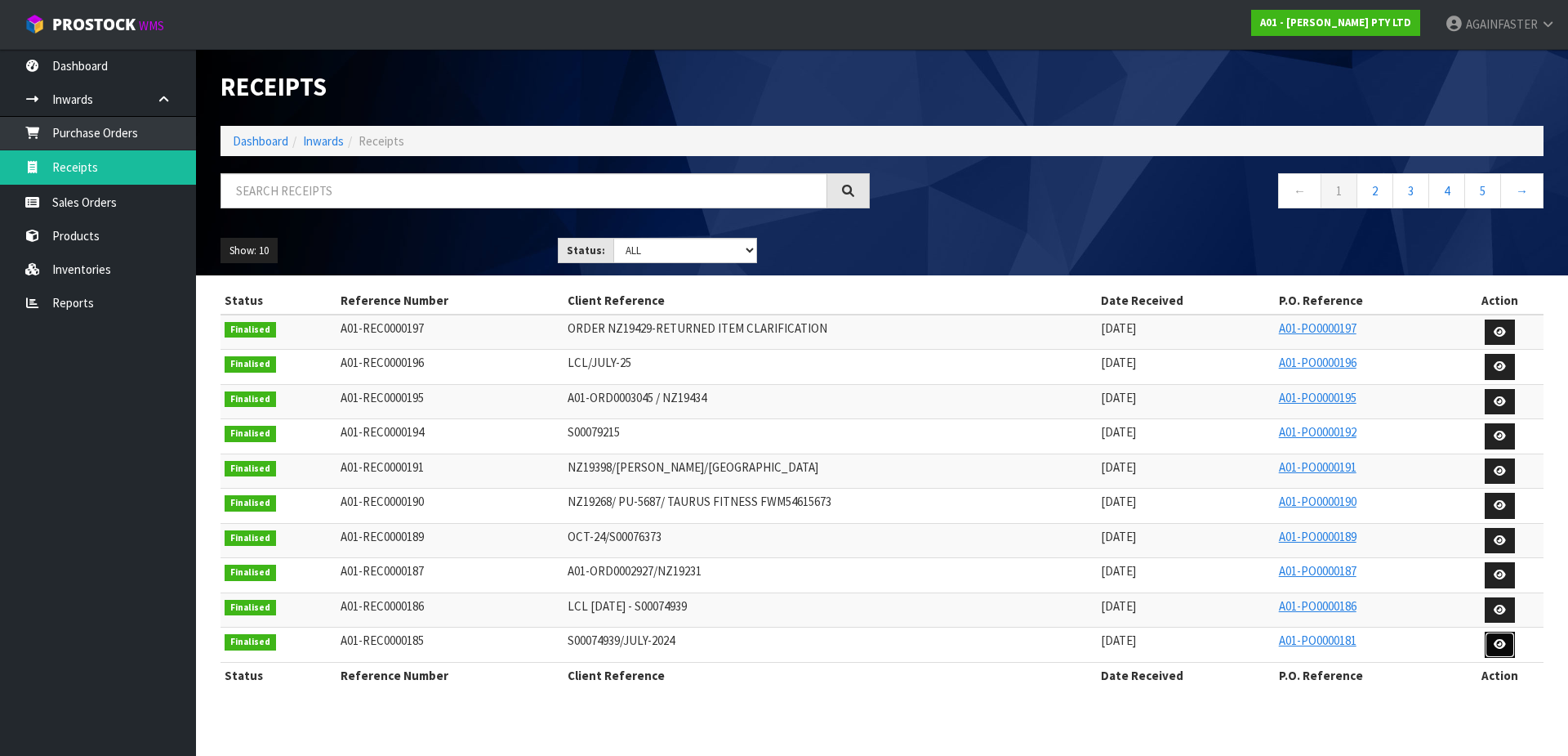
click at [1507, 647] on icon at bounding box center [1500, 644] width 12 height 10
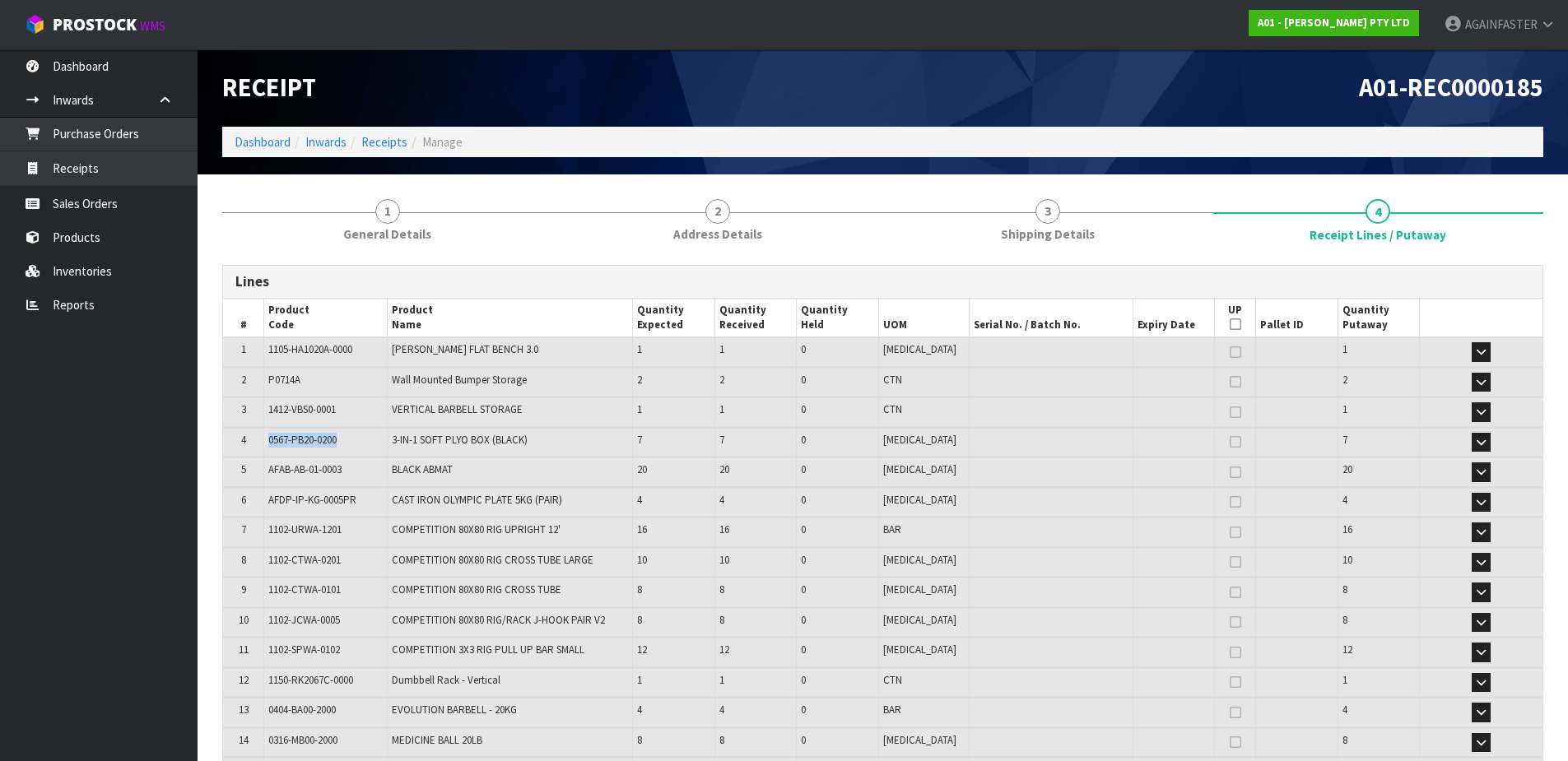
drag, startPoint x: 343, startPoint y: 439, endPoint x: 269, endPoint y: 434, distance: 74.2
click at [269, 434] on td "0567-PB20-0200" at bounding box center [325, 442] width 123 height 29
copy span "0567-PB20-0200"
click at [1479, 444] on icon "button" at bounding box center [1482, 442] width 9 height 10
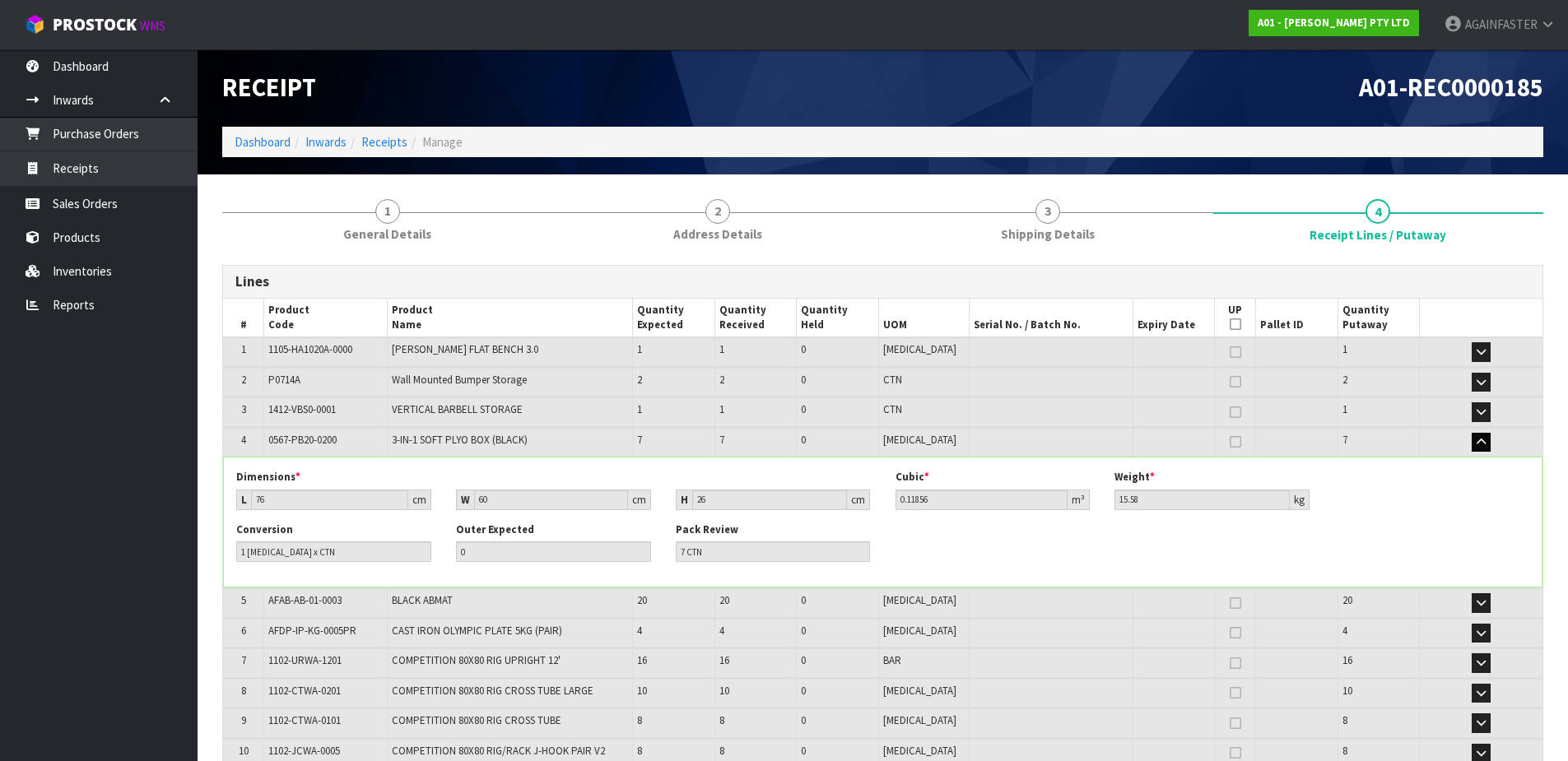
click at [1437, 527] on div "Conversion 1 [MEDICAL_DATA] x CTN Outer Expected 0 Pack Review 7 CTN" at bounding box center [883, 548] width 1318 height 52
click at [113, 264] on link "Inventories" at bounding box center [99, 271] width 197 height 34
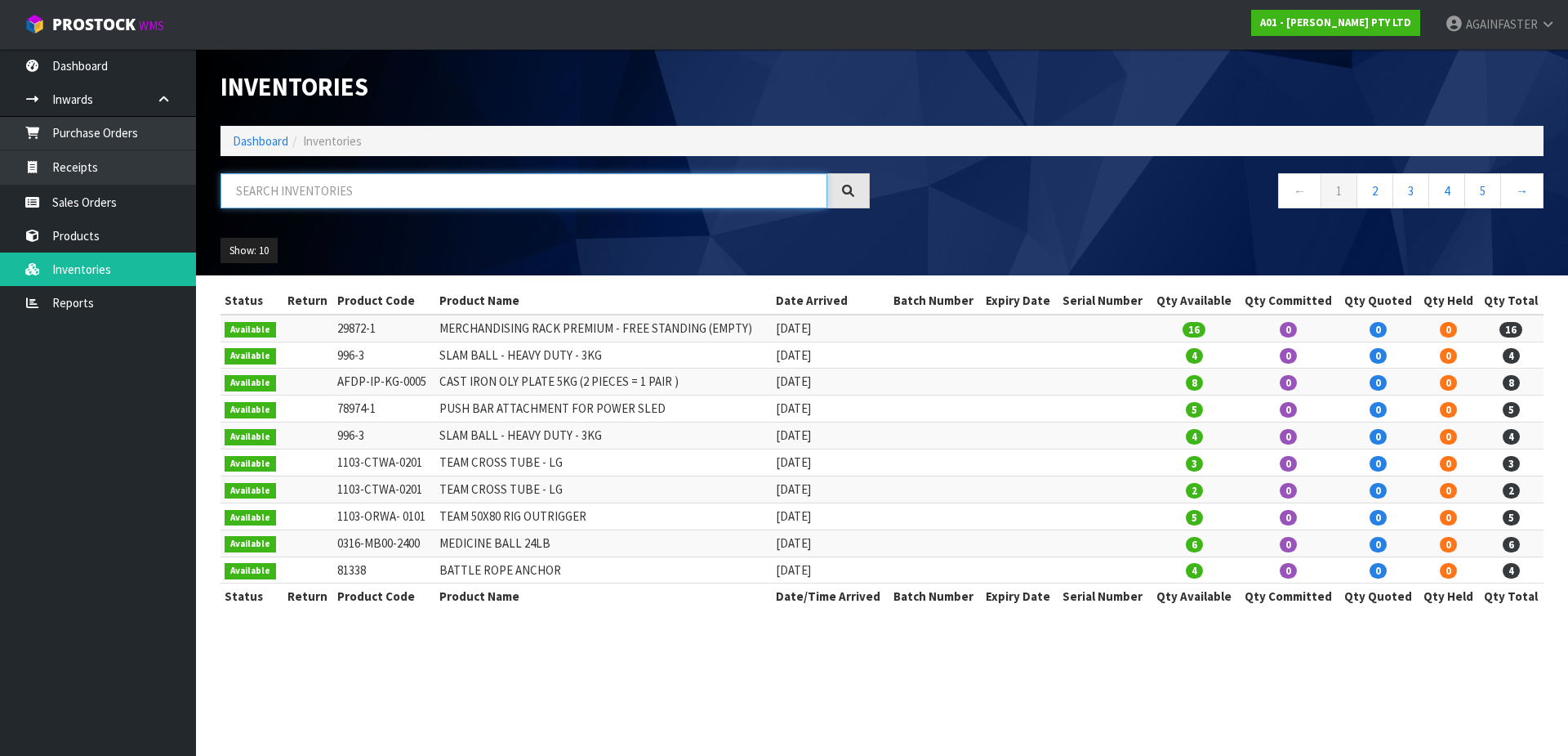
click at [347, 192] on input "text" at bounding box center [524, 191] width 607 height 35
paste input "0567-PB20-0200"
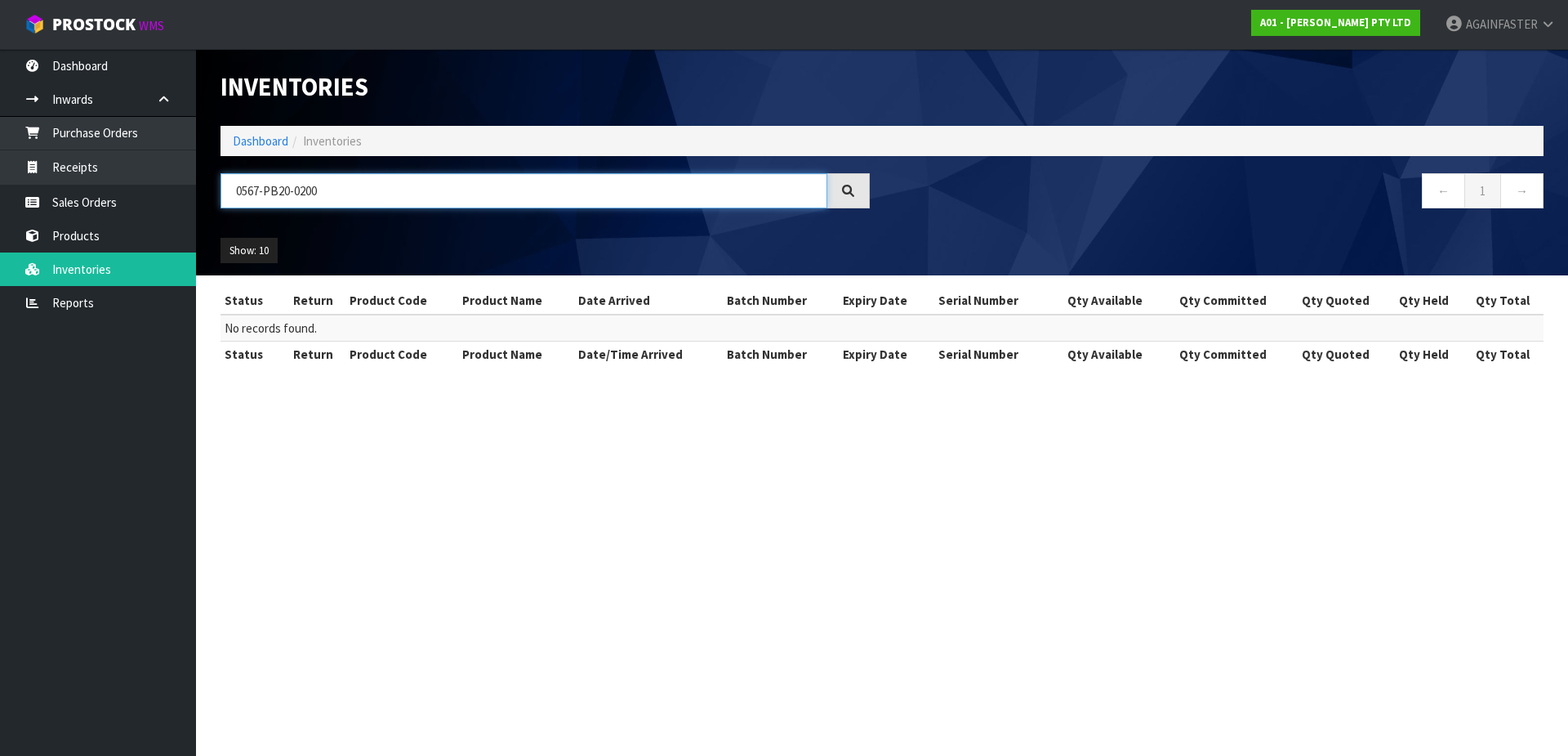
type input "0567-PB20-0200"
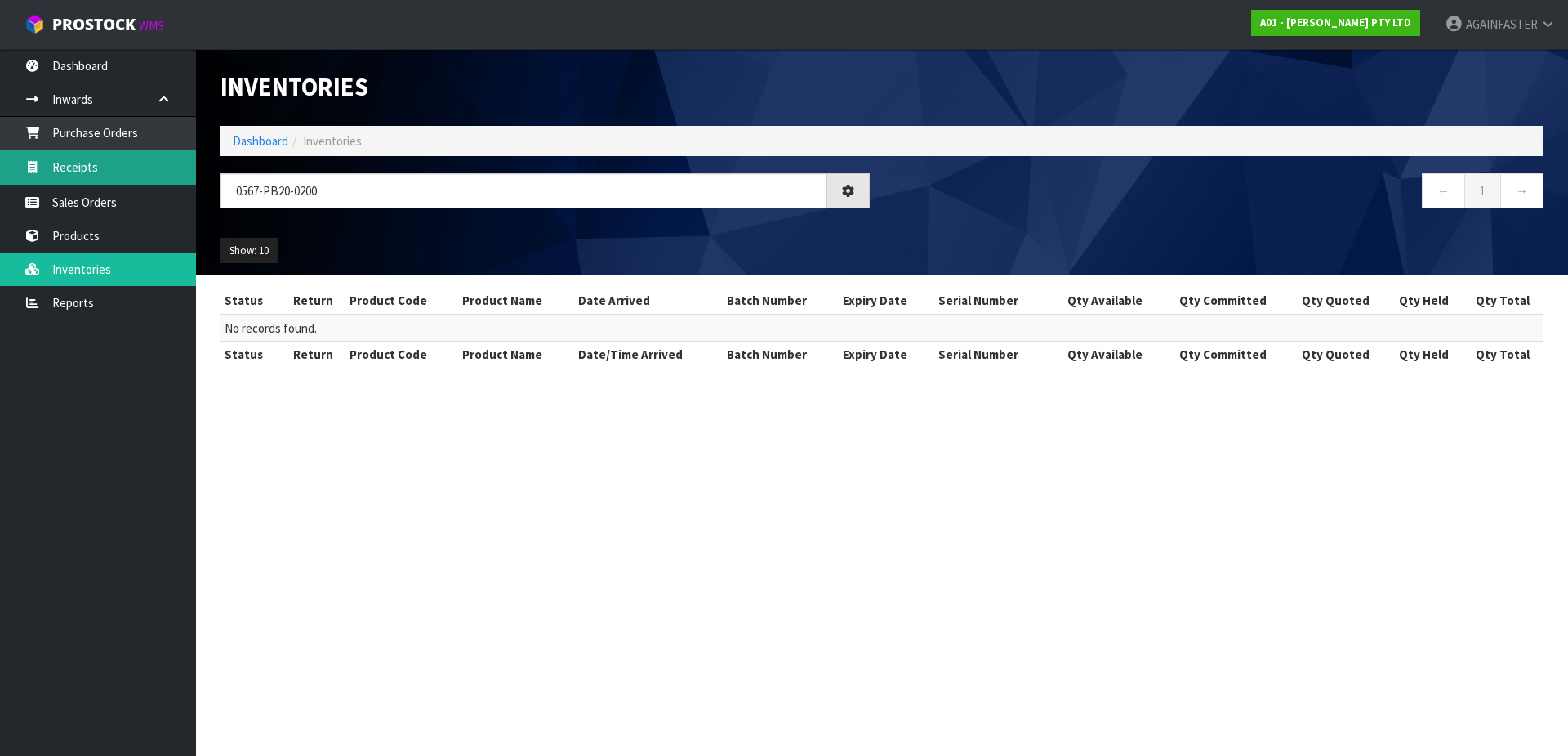
click at [107, 157] on link "Receipts" at bounding box center [98, 167] width 196 height 34
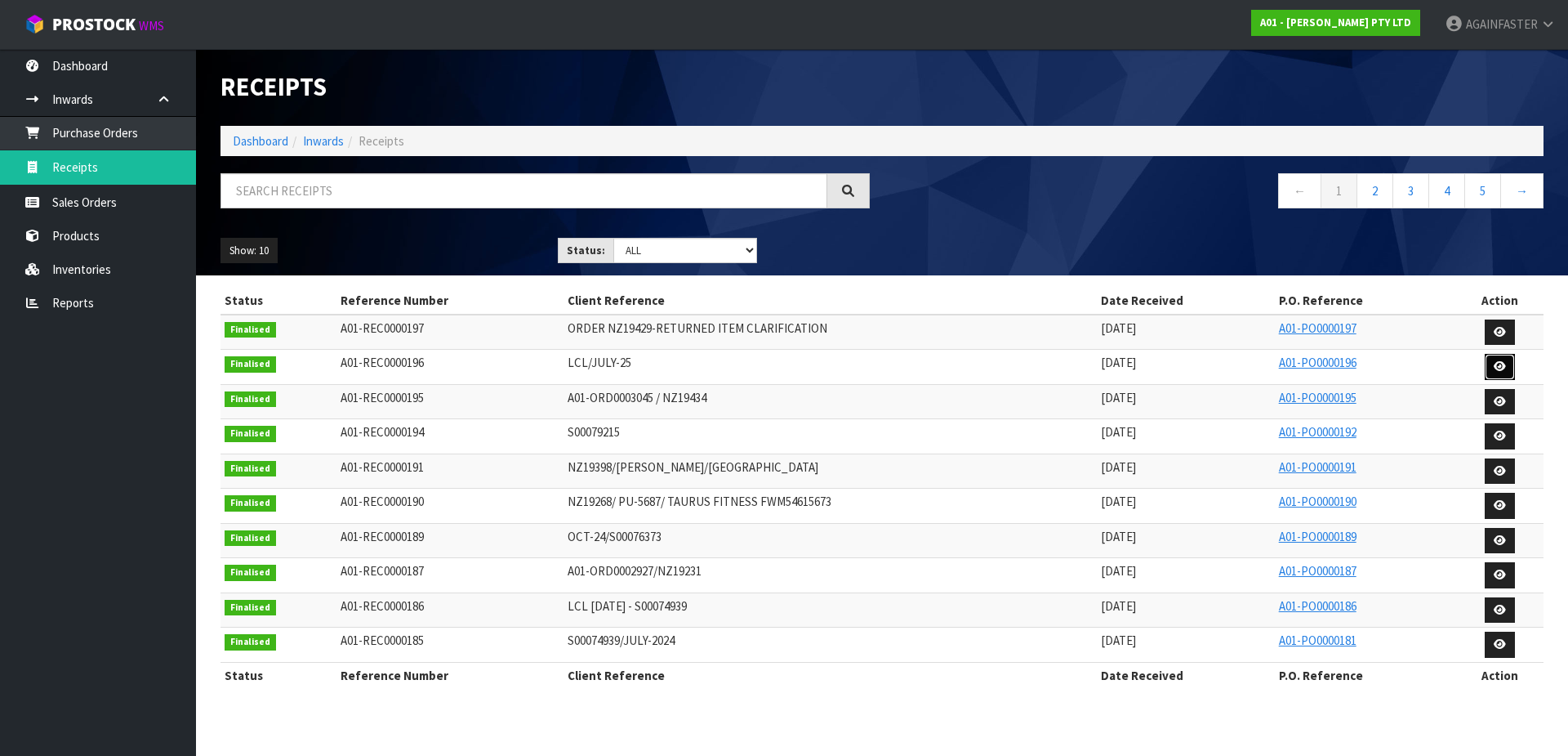
click at [1496, 369] on icon at bounding box center [1500, 366] width 12 height 10
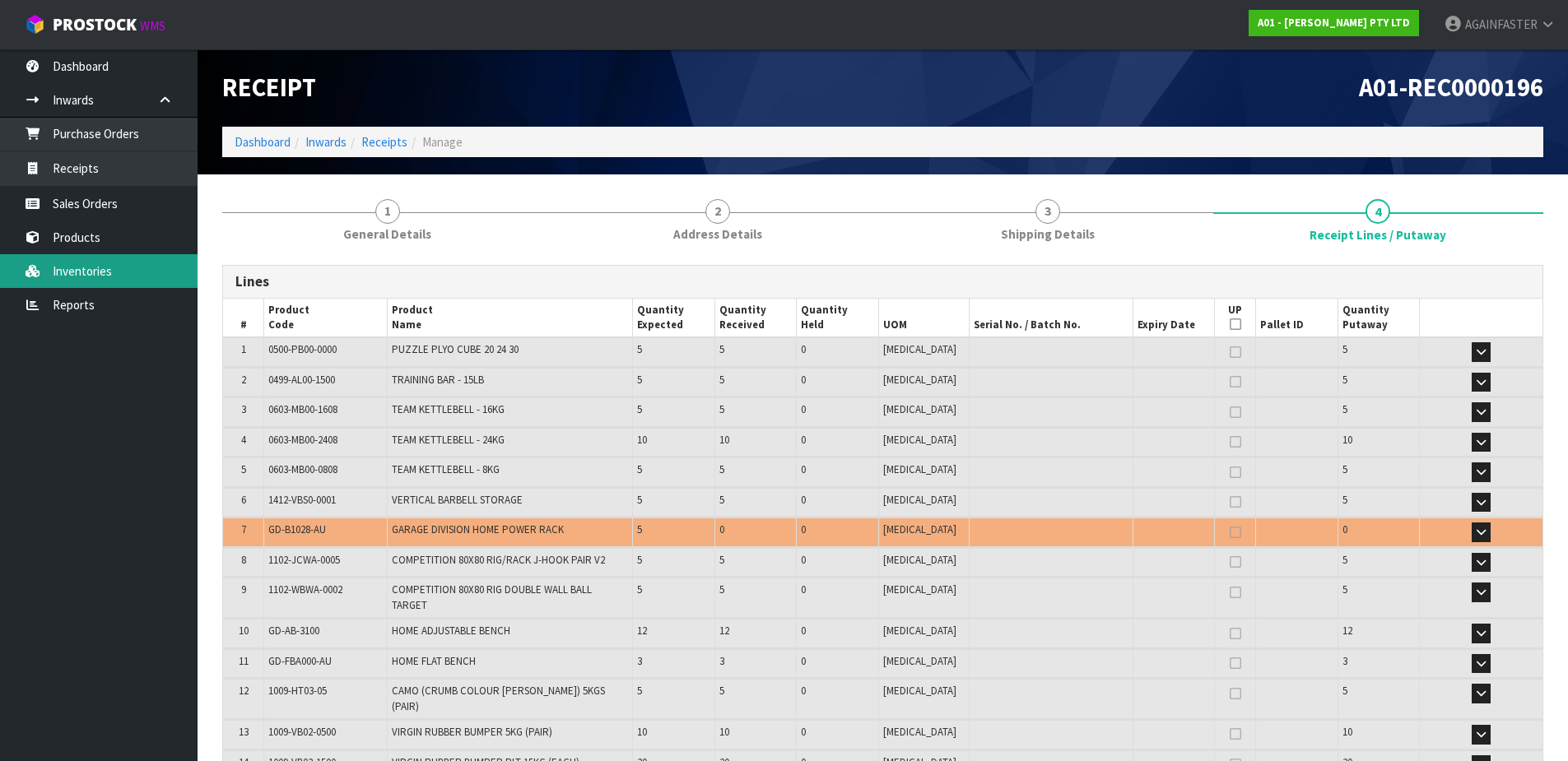
click at [109, 279] on link "Inventories" at bounding box center [99, 271] width 197 height 34
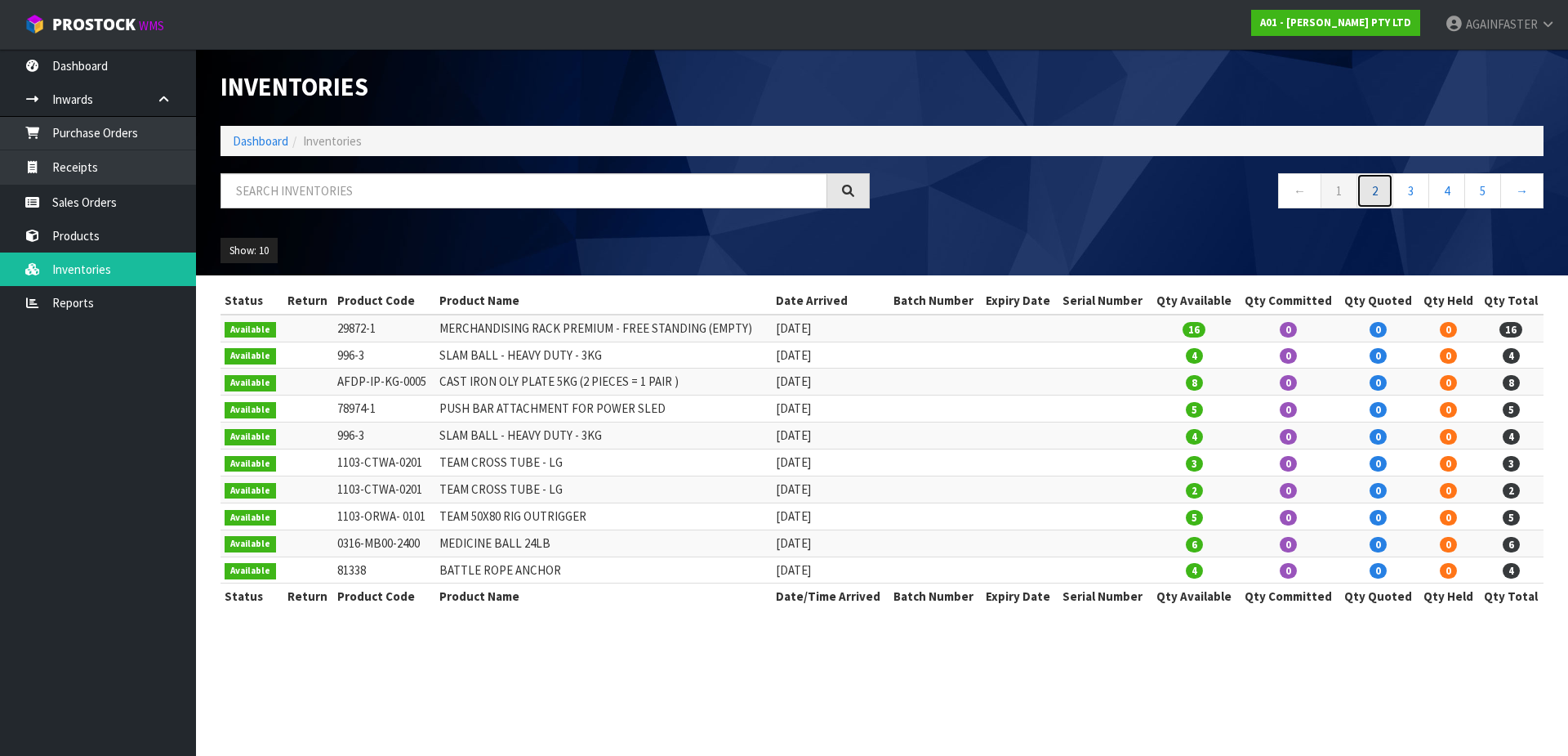
click at [1383, 201] on link "2" at bounding box center [1374, 191] width 36 height 35
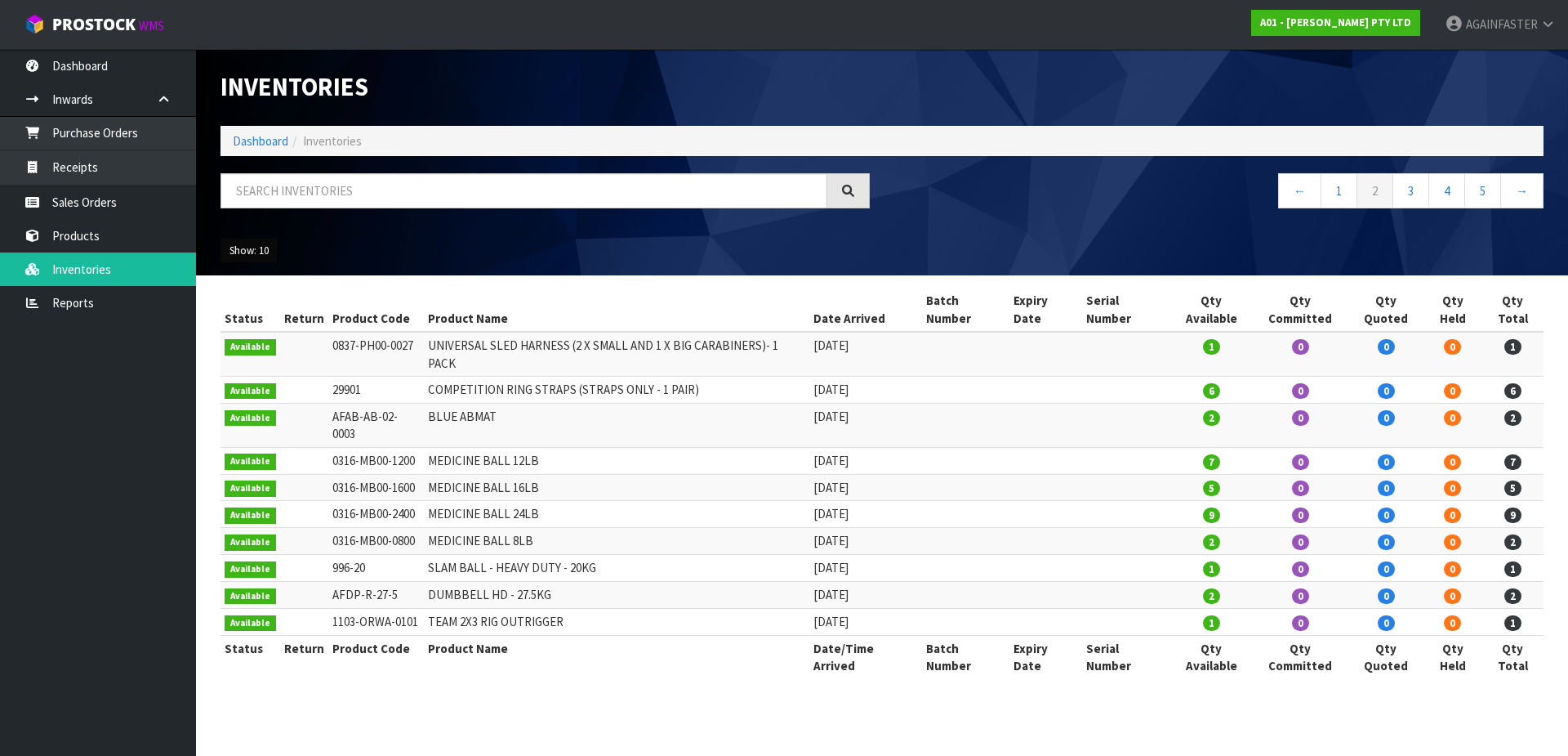
click at [263, 249] on button "Show: 10" at bounding box center [249, 251] width 57 height 26
click at [275, 358] on link "50" at bounding box center [286, 349] width 130 height 22
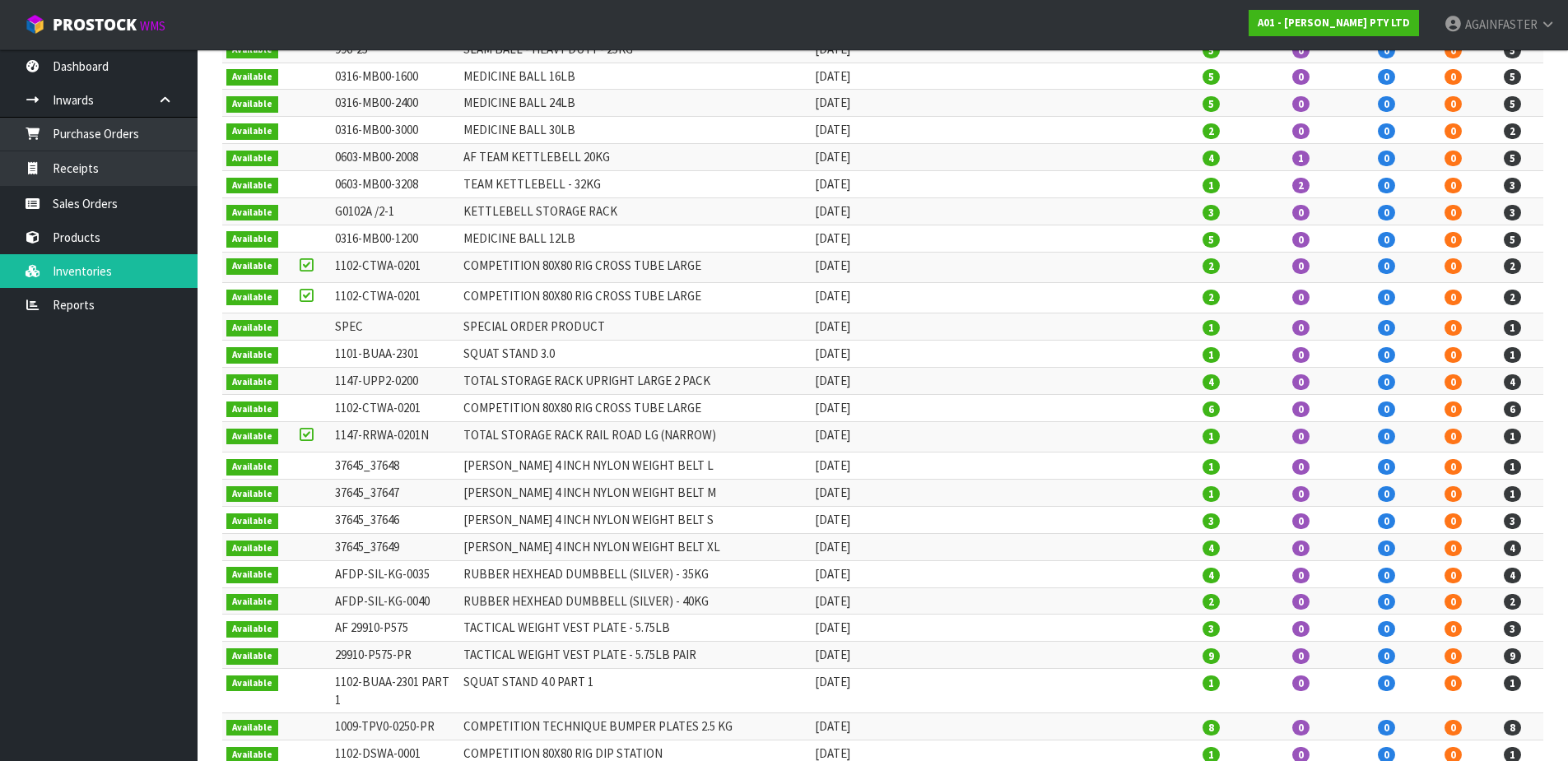
scroll to position [823, 0]
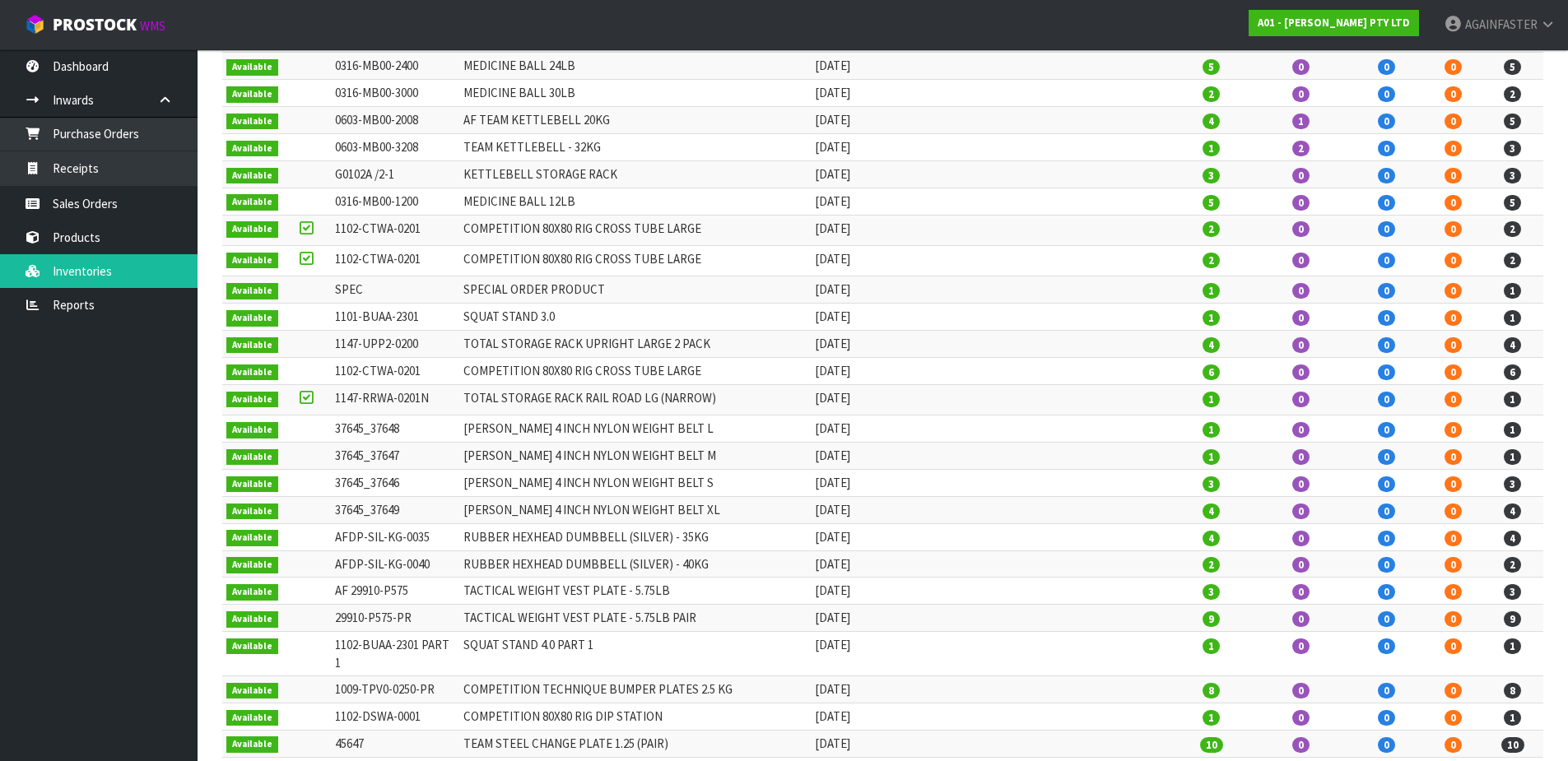
drag, startPoint x: 329, startPoint y: 489, endPoint x: 400, endPoint y: 488, distance: 71.0
click at [400, 496] on td "37645_37649" at bounding box center [394, 510] width 129 height 27
copy td "37645_37649"
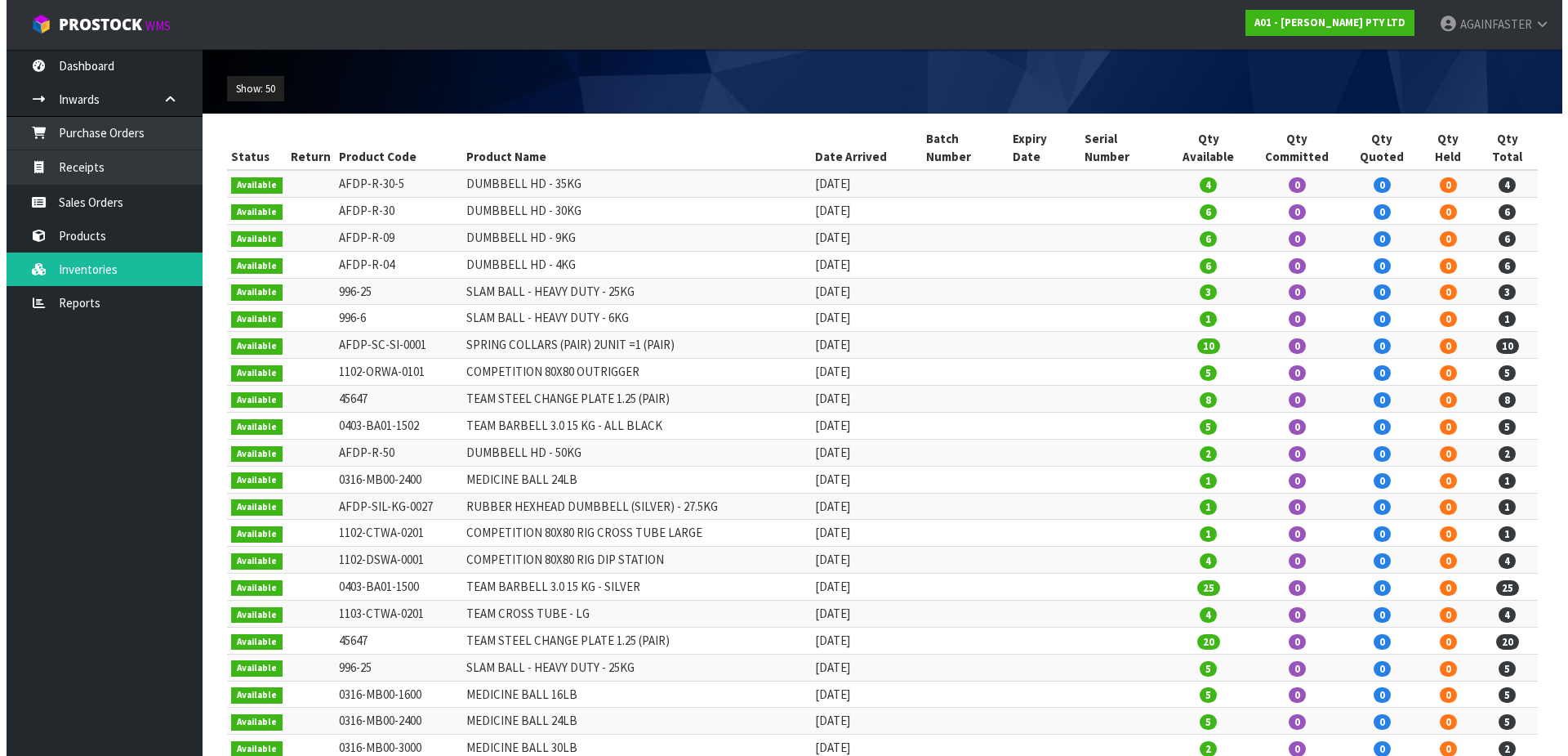
scroll to position [0, 0]
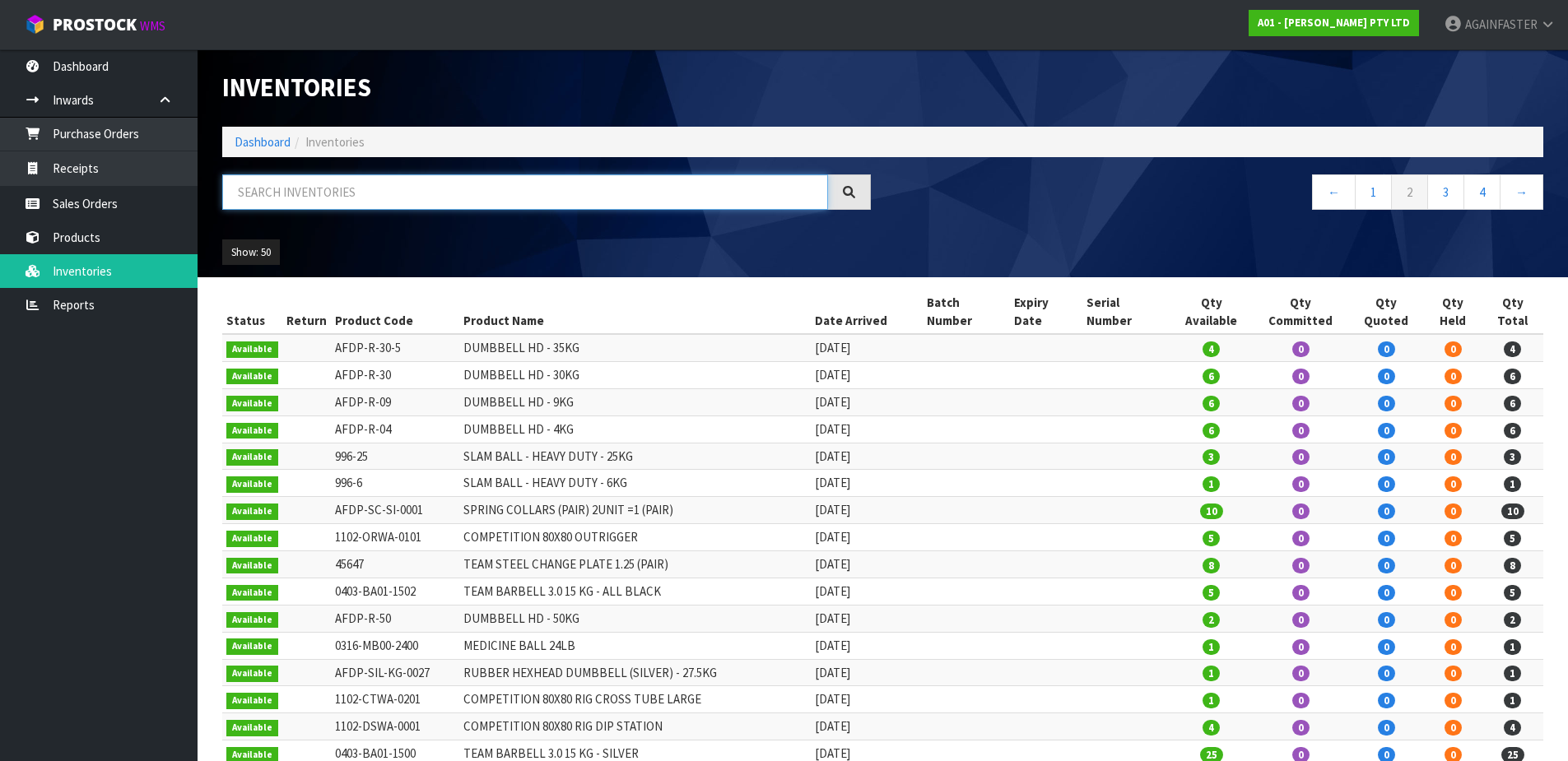
click at [367, 199] on input "text" at bounding box center [525, 192] width 606 height 36
paste input "37645_37649"
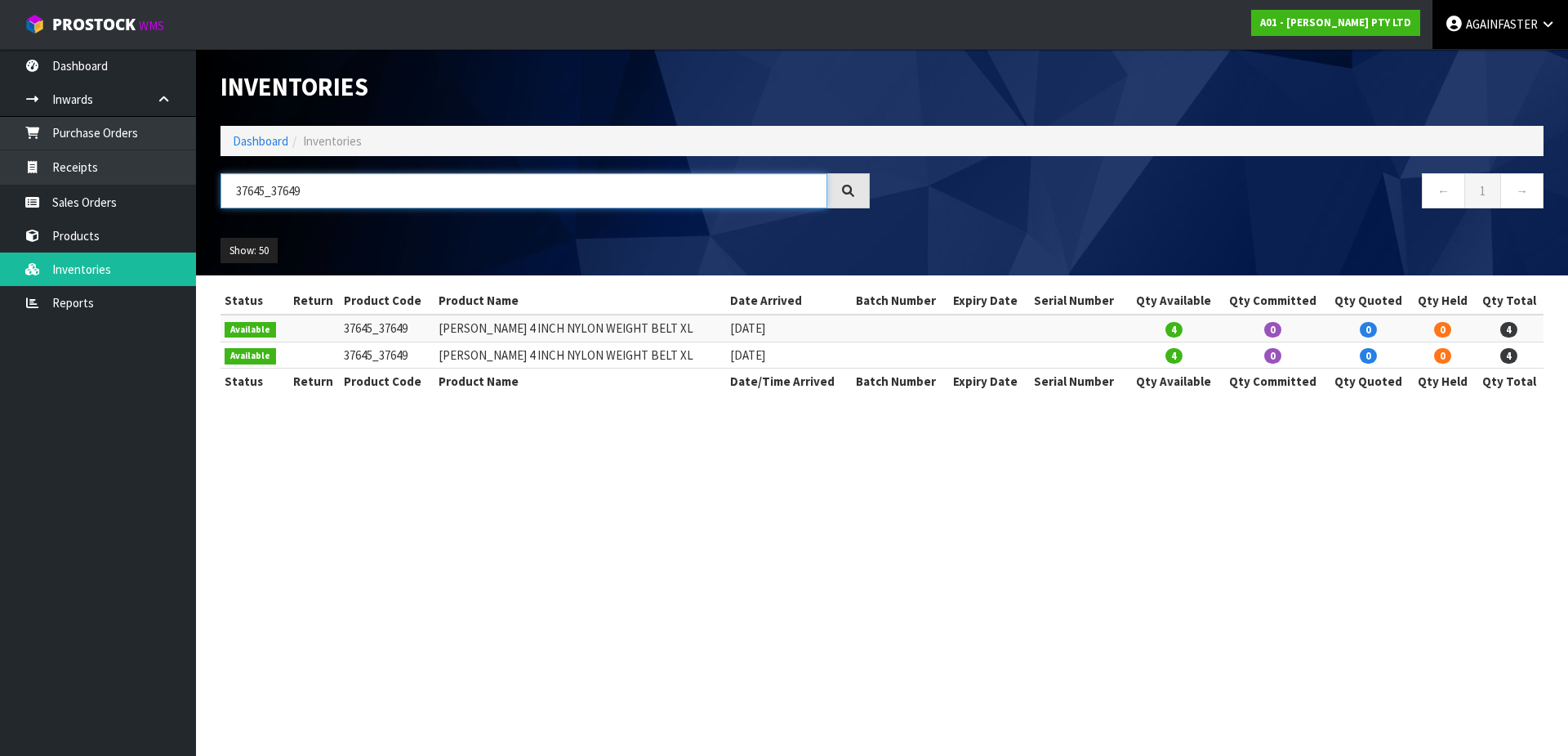
type input "37645_37649"
